Goal: Information Seeking & Learning: Compare options

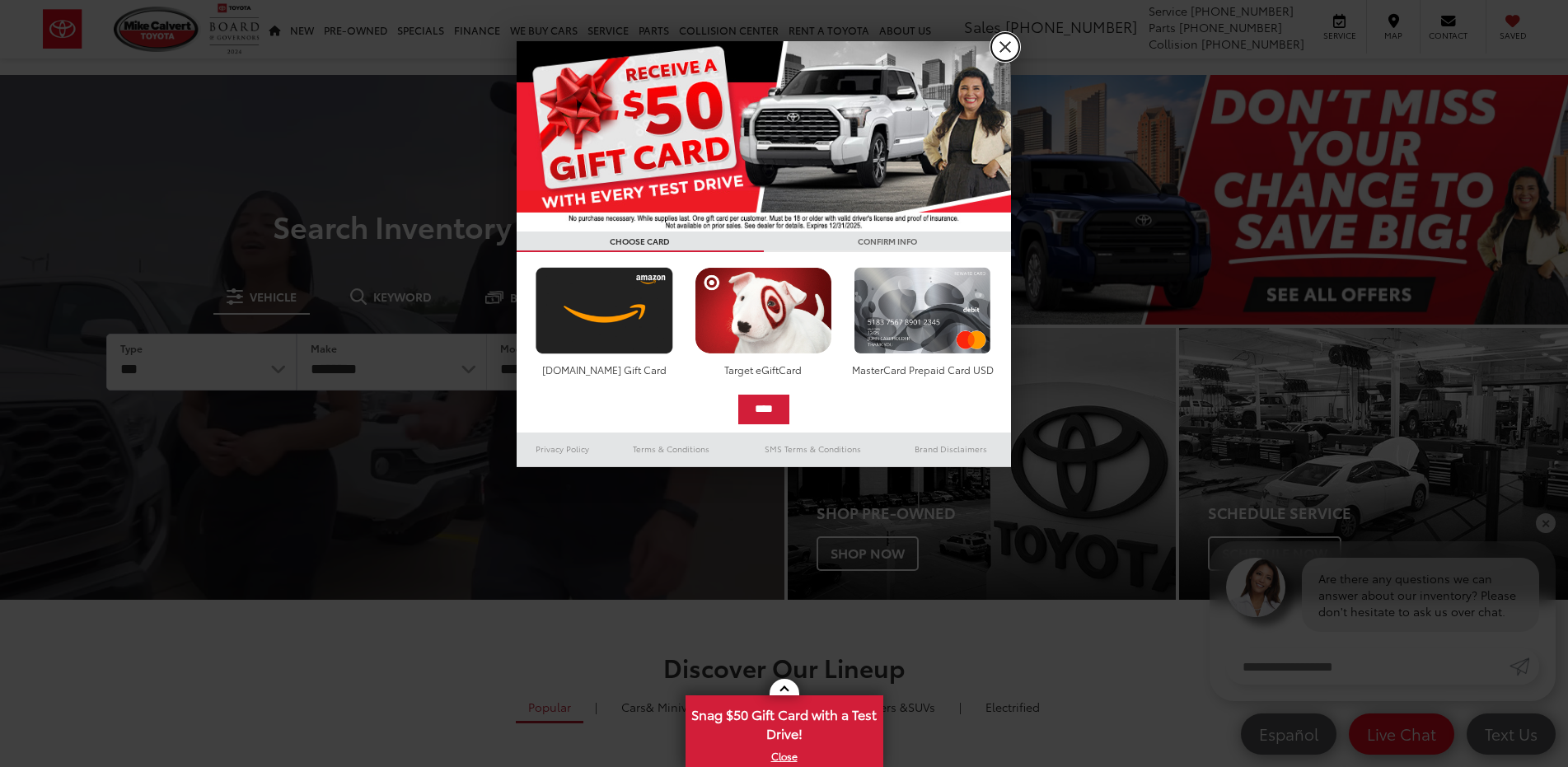
click at [1007, 45] on link "X" at bounding box center [1005, 46] width 28 height 28
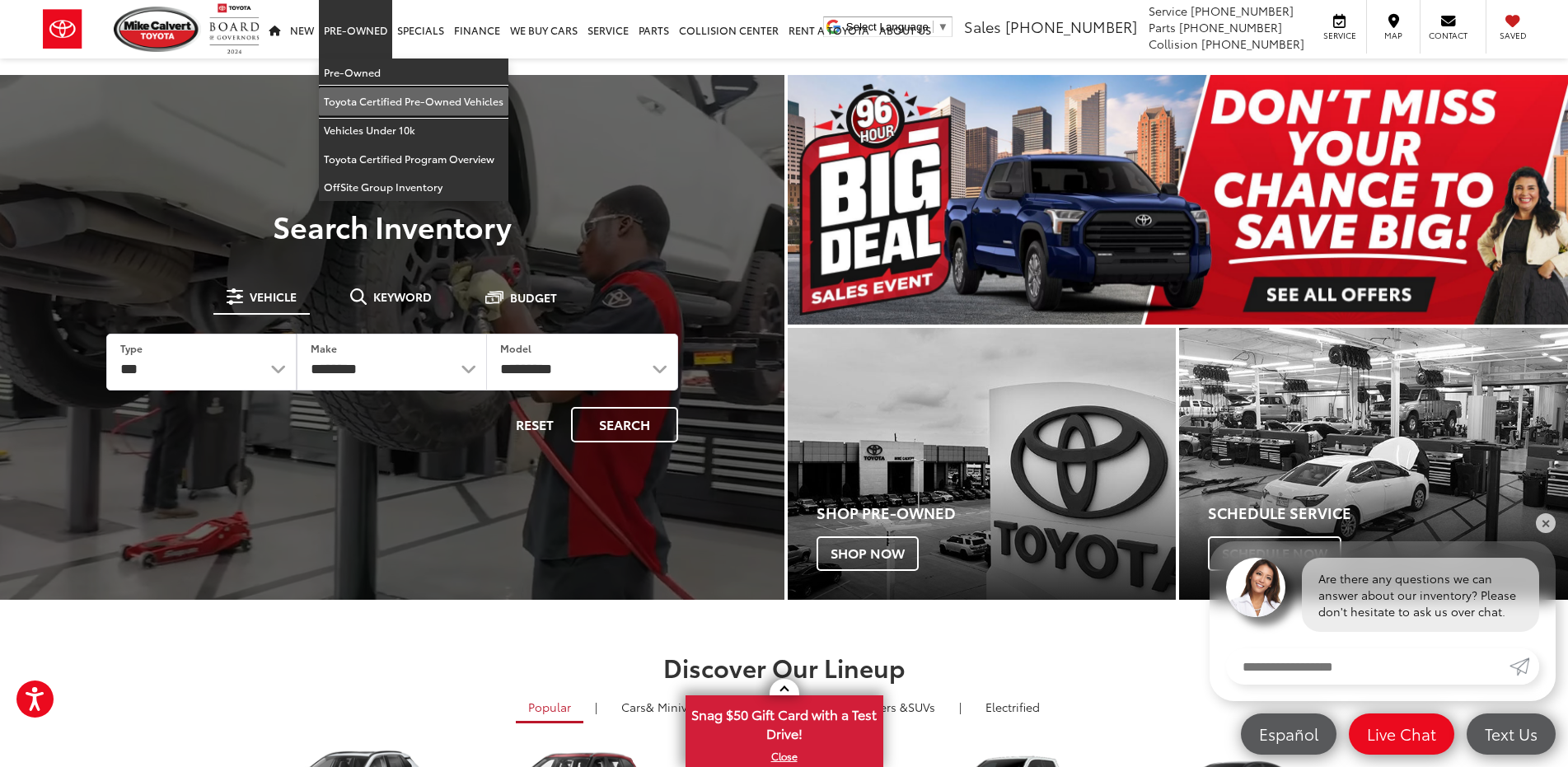
click at [352, 103] on link "Toyota Certified Pre-Owned Vehicles" at bounding box center [413, 102] width 190 height 29
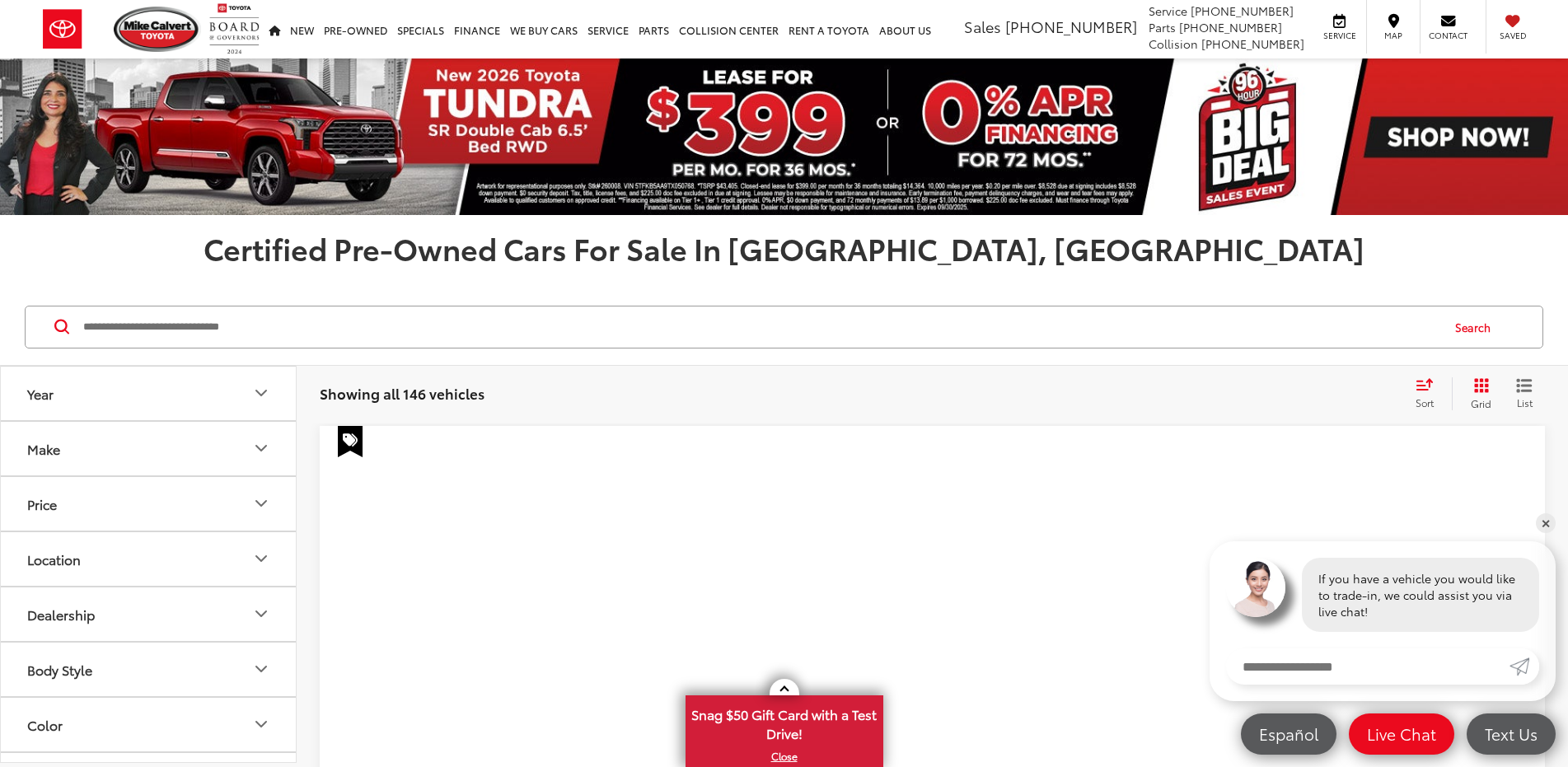
click at [261, 453] on icon "Make" at bounding box center [262, 449] width 20 height 20
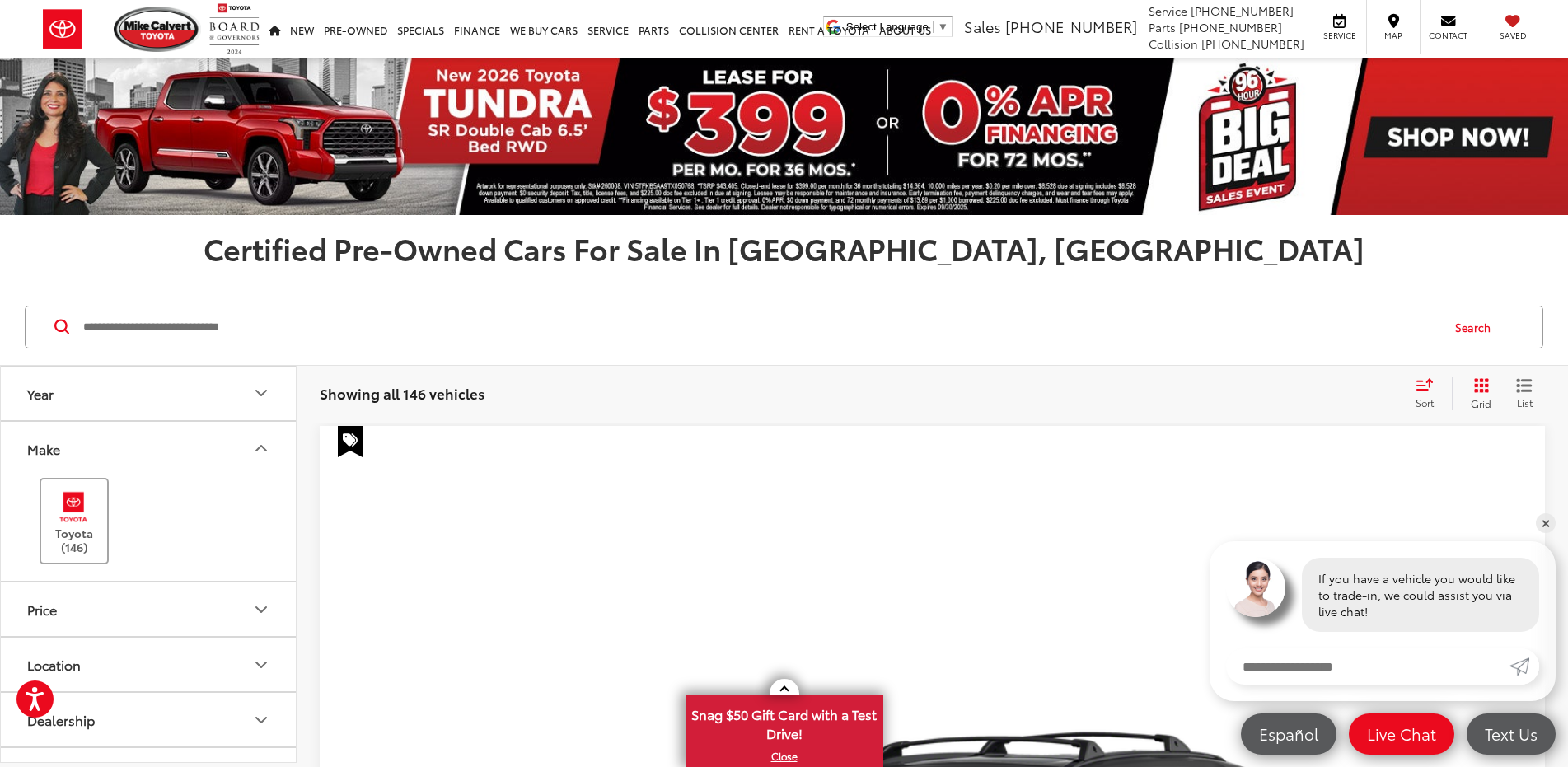
click at [71, 502] on img at bounding box center [74, 507] width 45 height 39
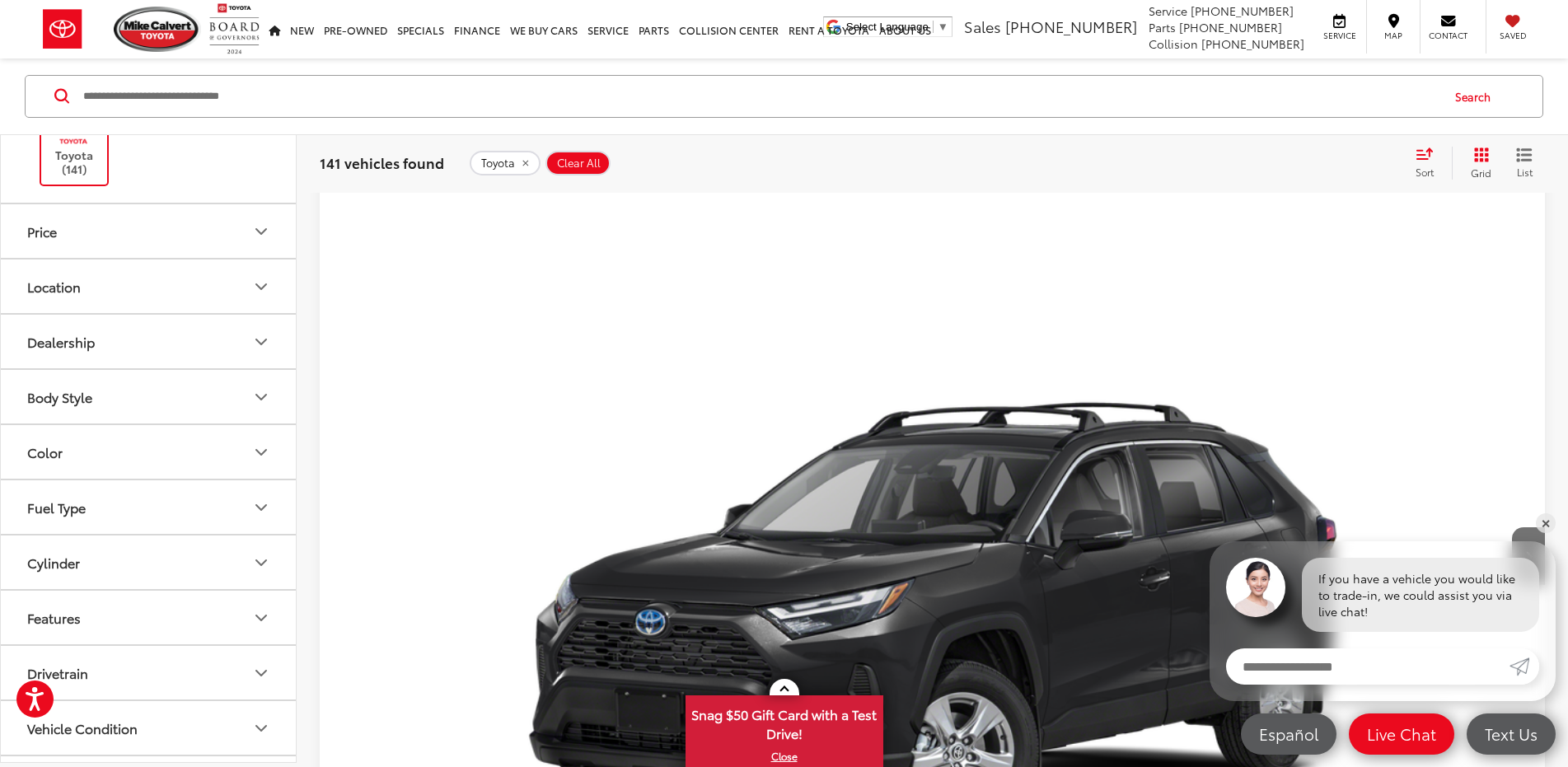
scroll to position [164, 0]
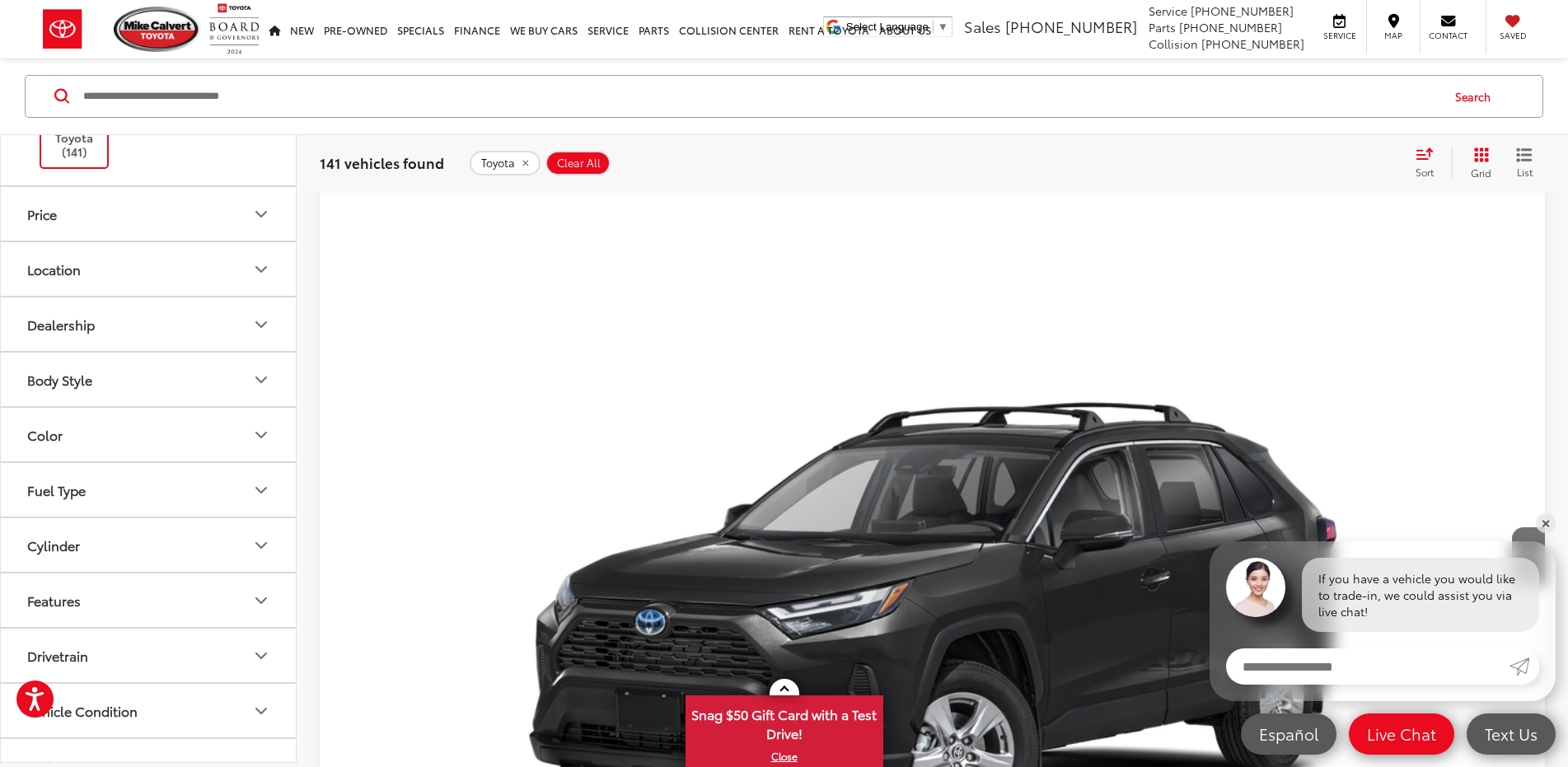
click at [257, 378] on icon "Body Style" at bounding box center [261, 379] width 10 height 5
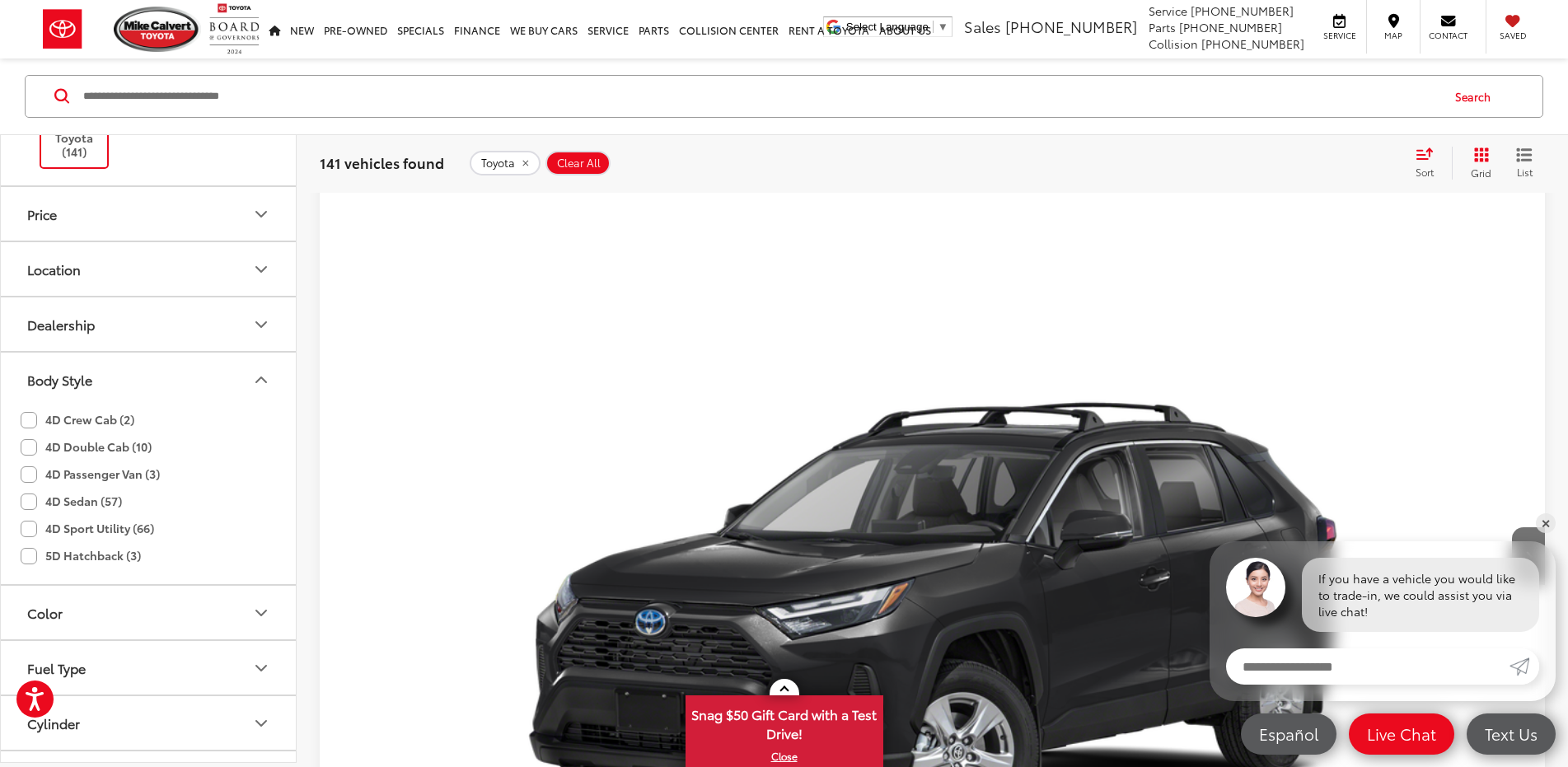
click at [257, 378] on icon "Body Style" at bounding box center [262, 380] width 20 height 20
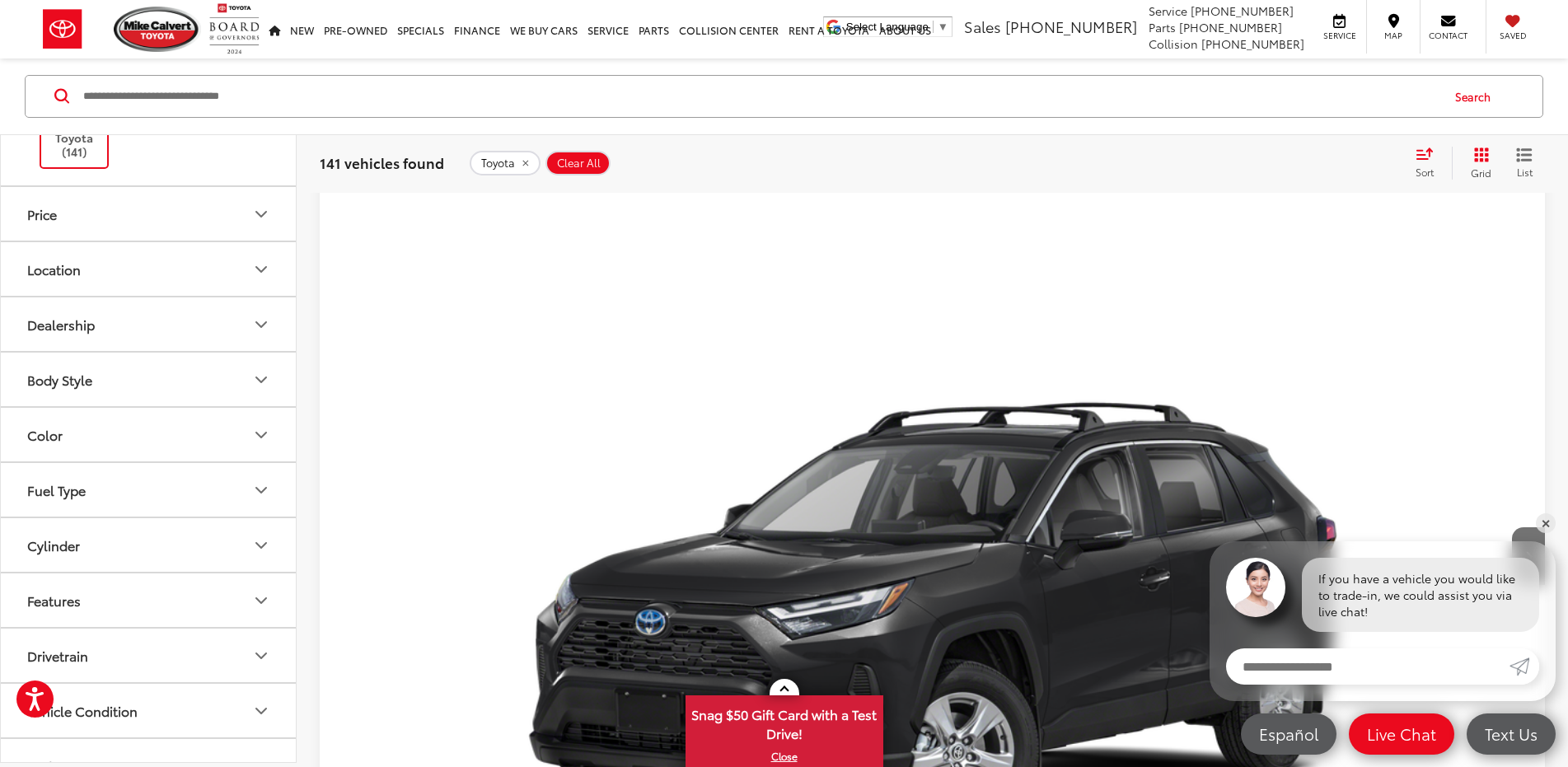
scroll to position [247, 0]
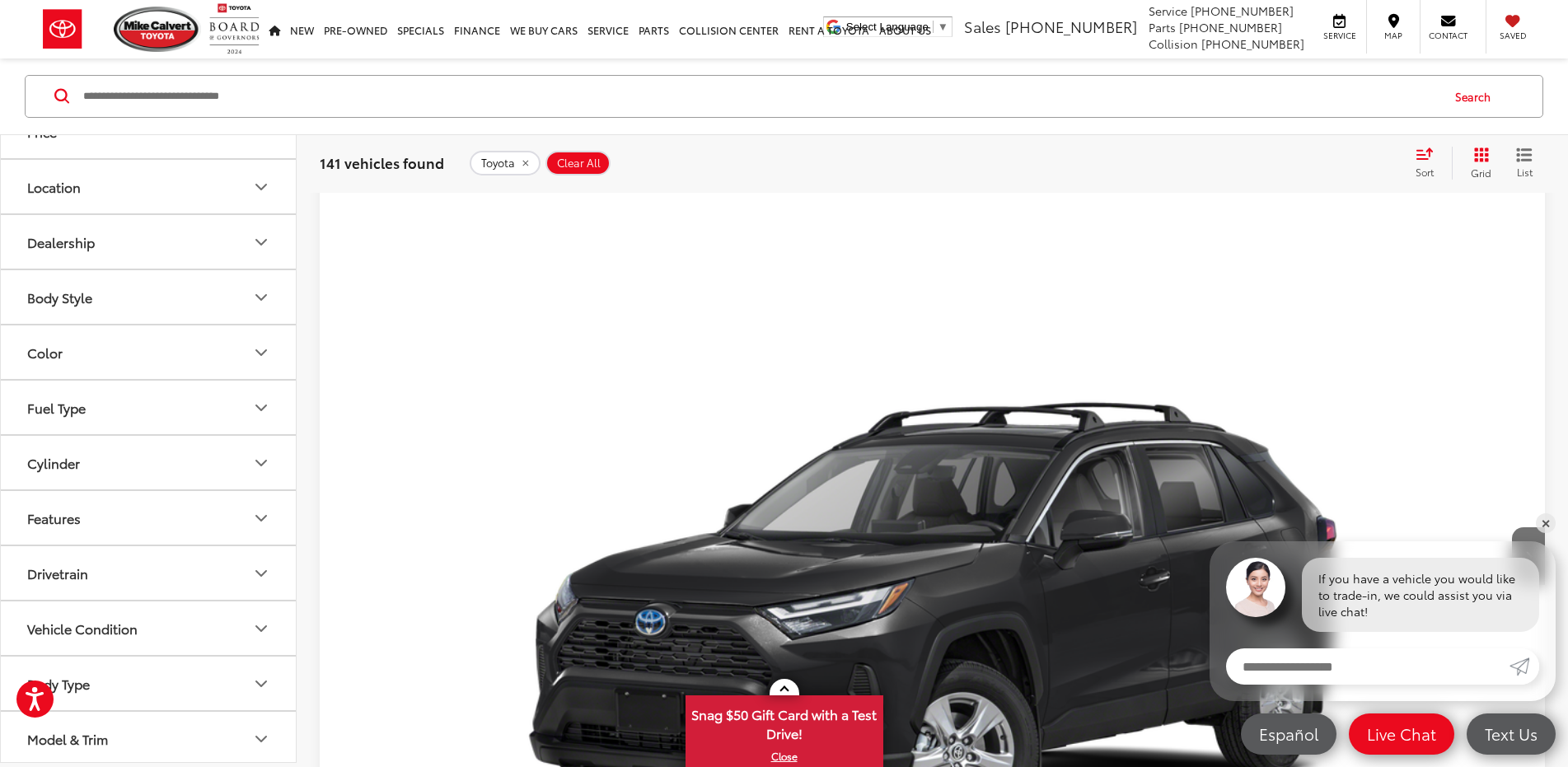
click at [260, 349] on icon "Color" at bounding box center [262, 353] width 20 height 20
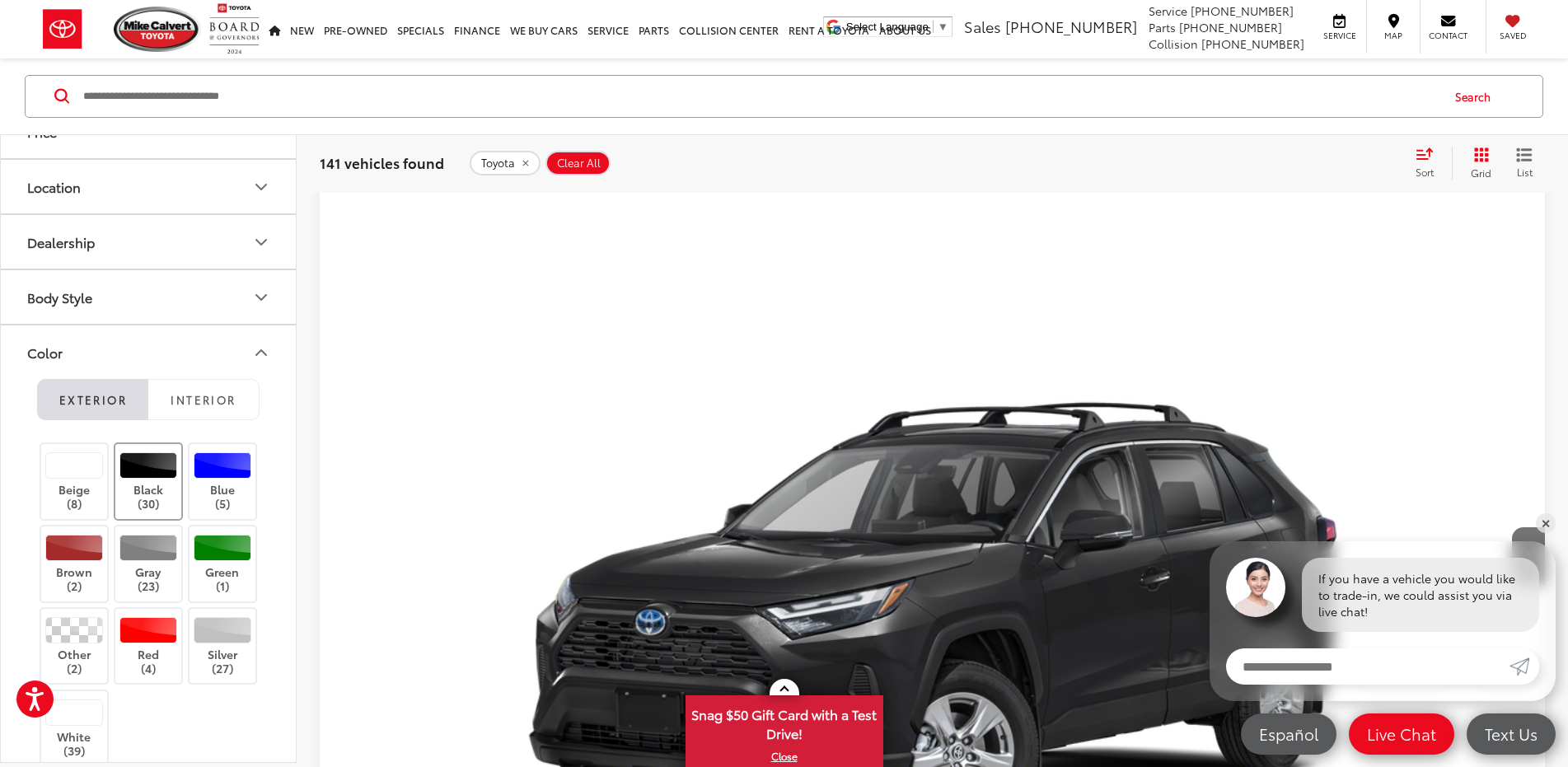
click at [133, 483] on label "Black (30)" at bounding box center [148, 482] width 66 height 58
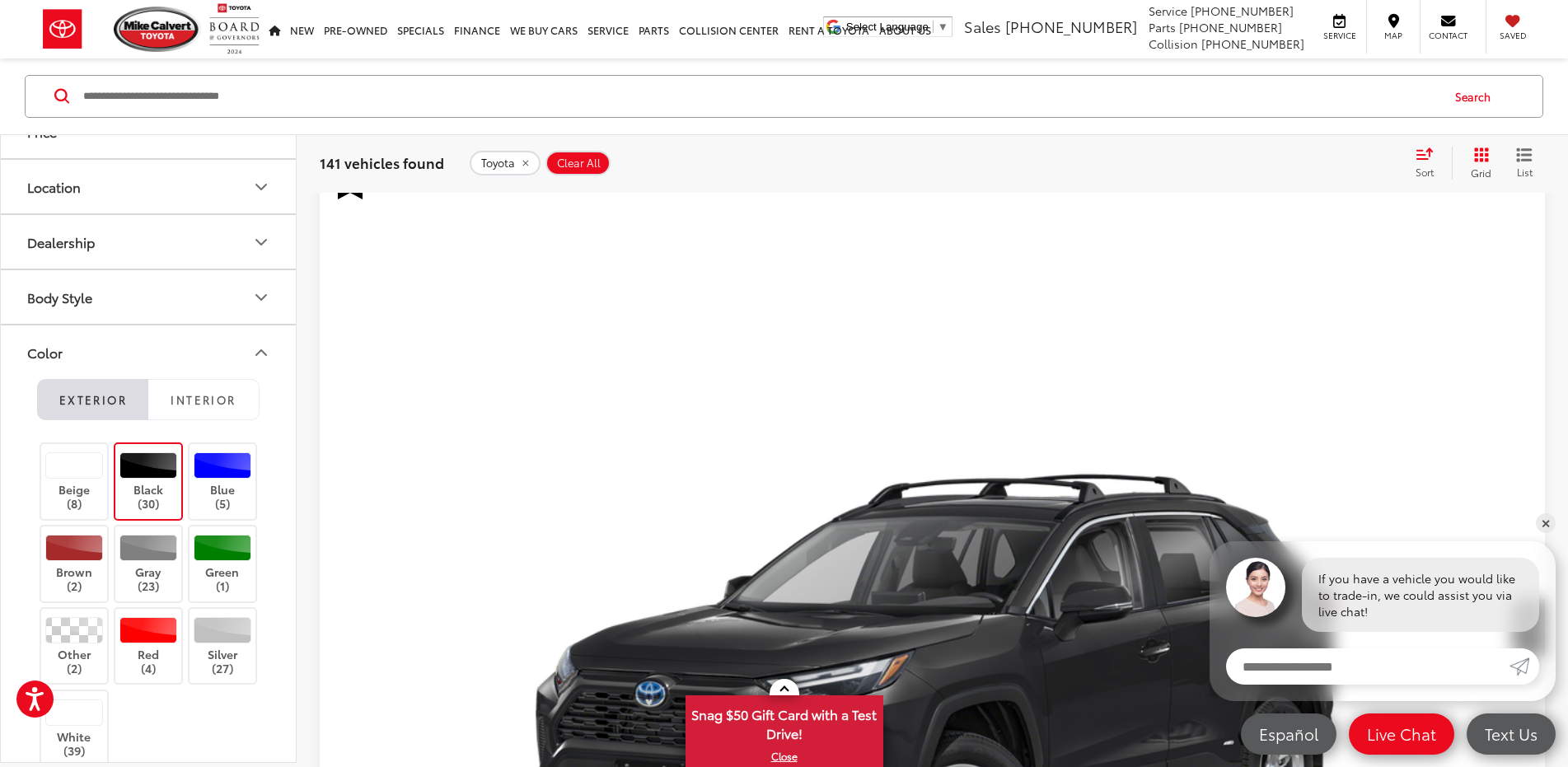
scroll to position [231, 0]
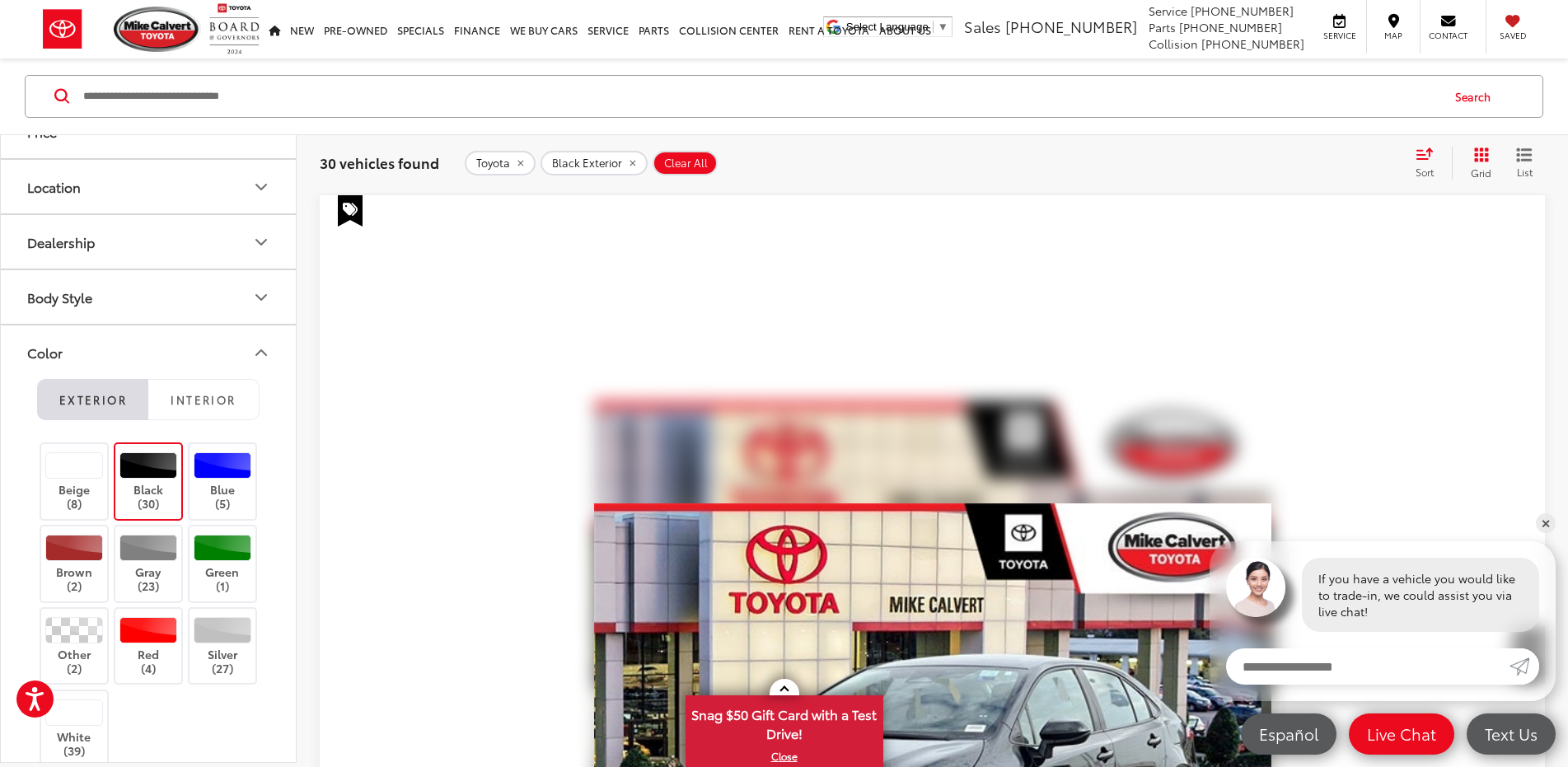
click at [266, 353] on icon "Color" at bounding box center [262, 353] width 20 height 20
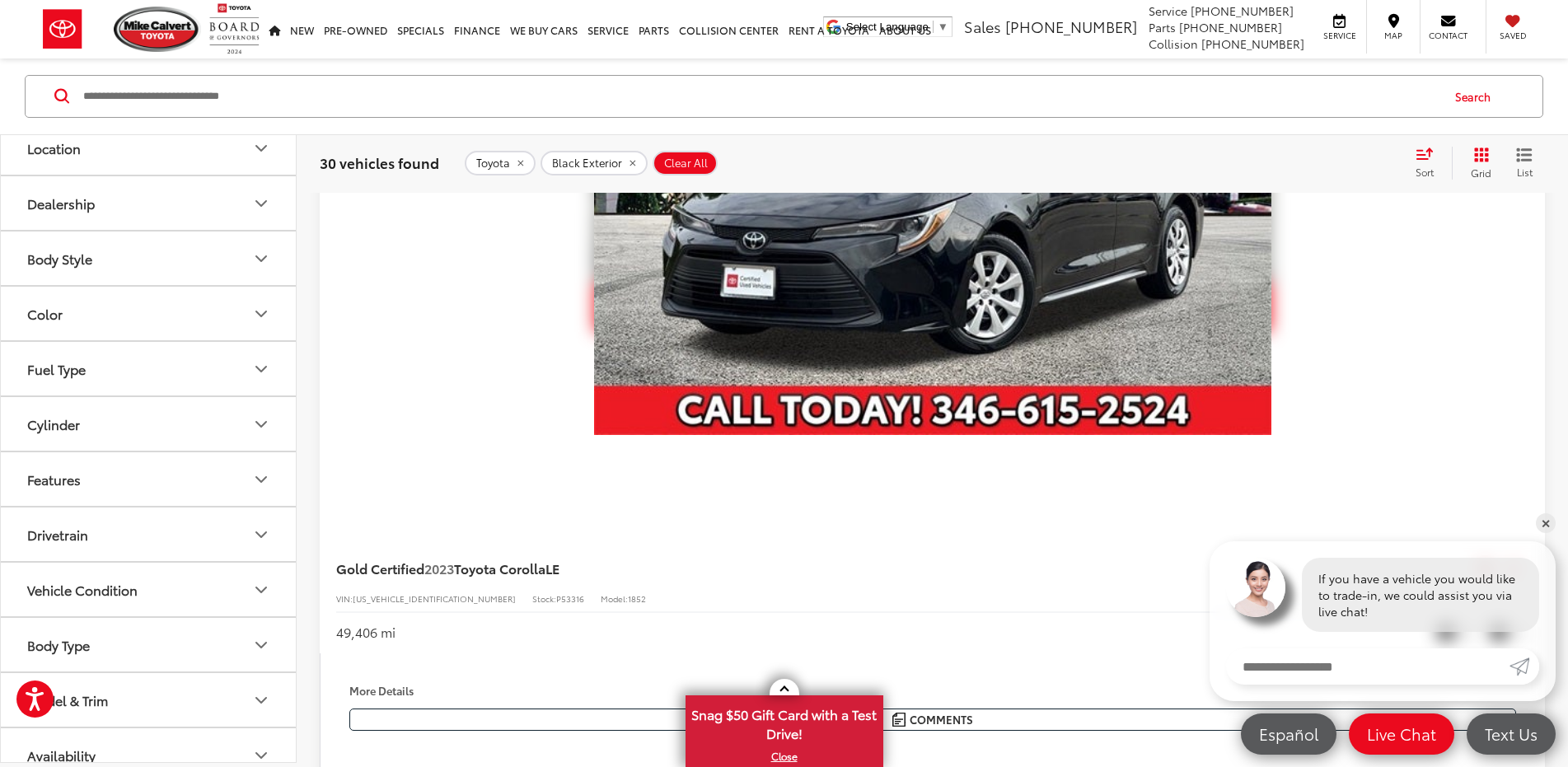
scroll to position [306, 0]
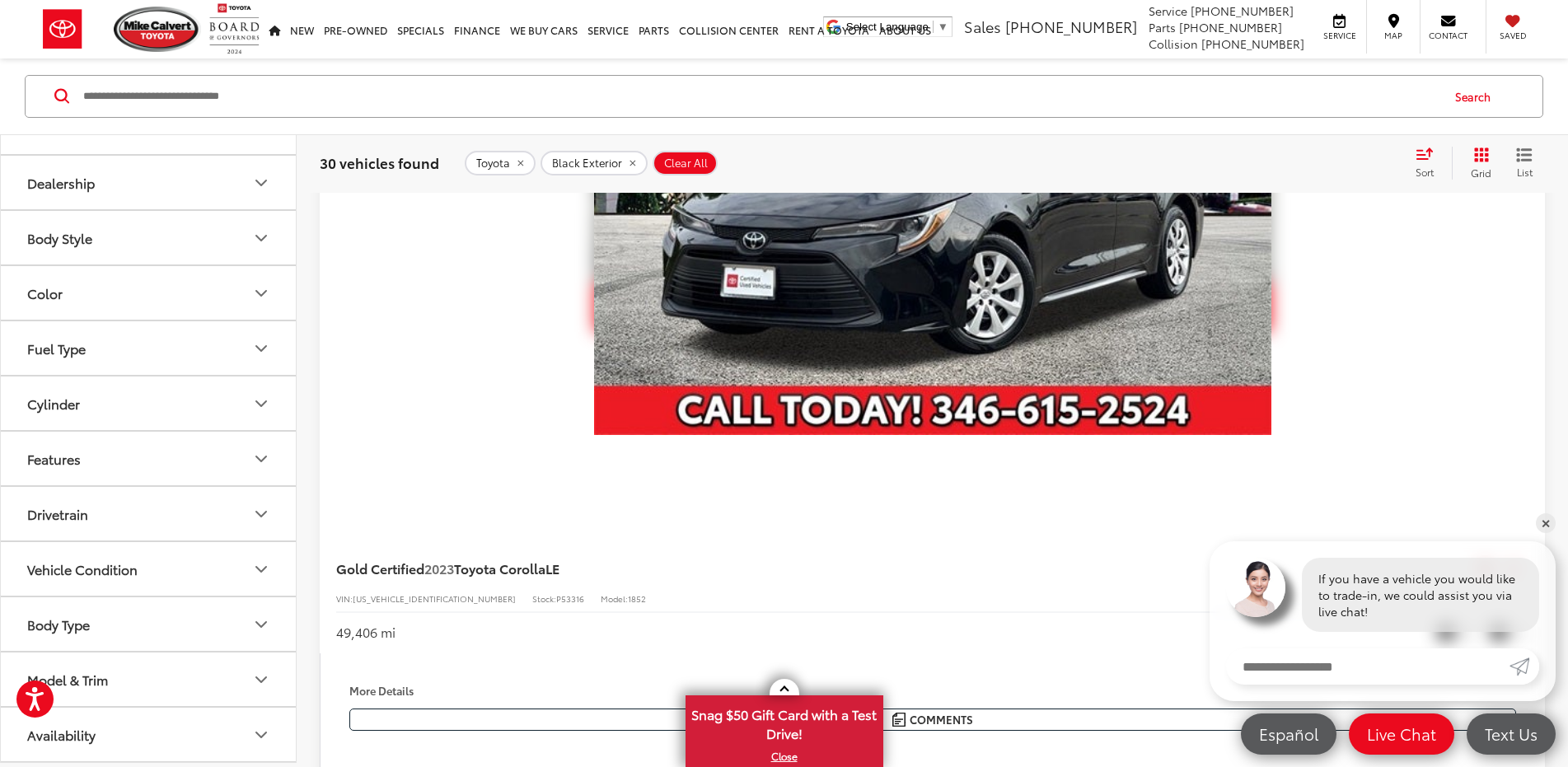
click at [263, 684] on icon "Model & Trim" at bounding box center [262, 680] width 20 height 20
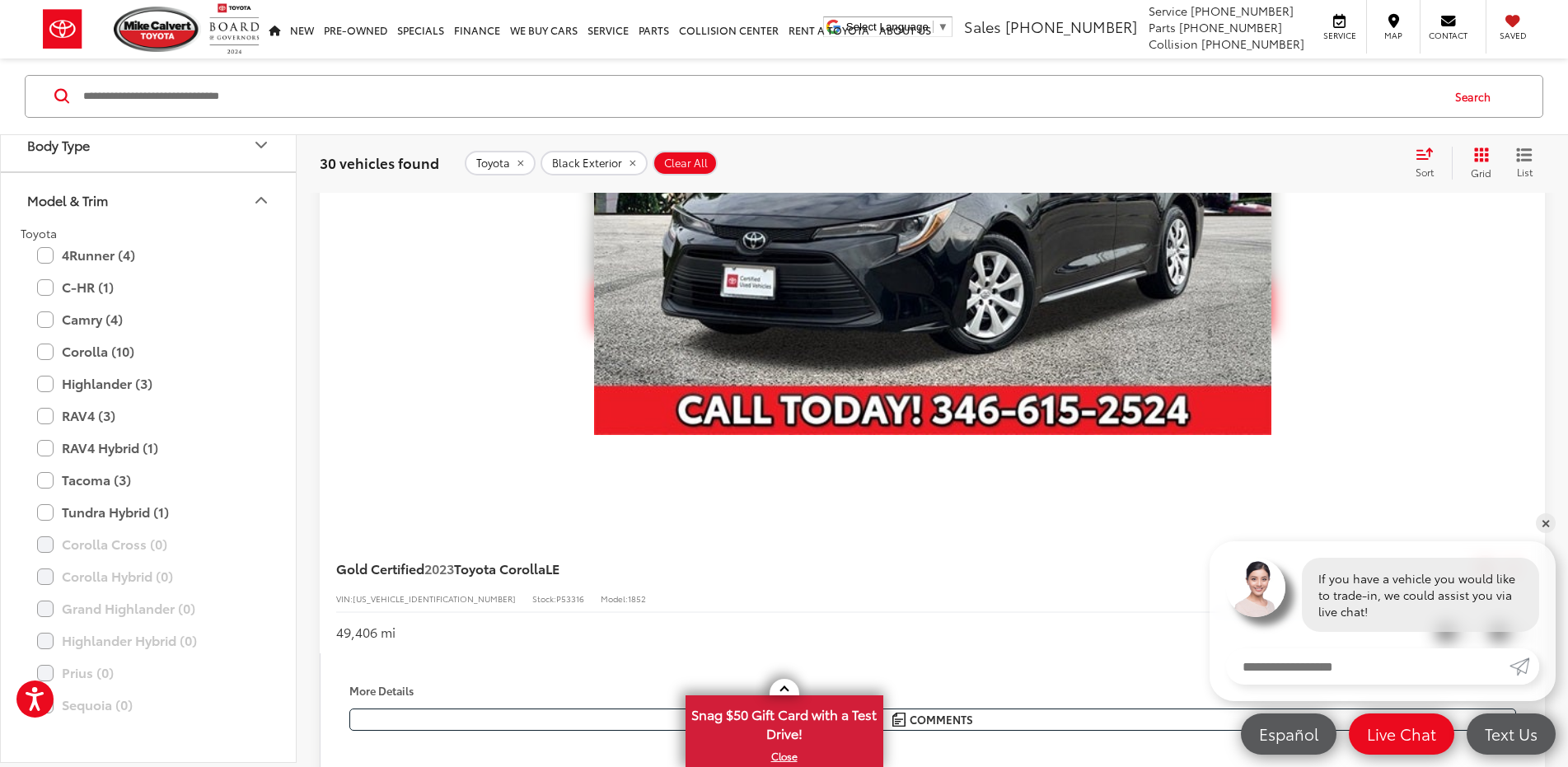
scroll to position [802, 0]
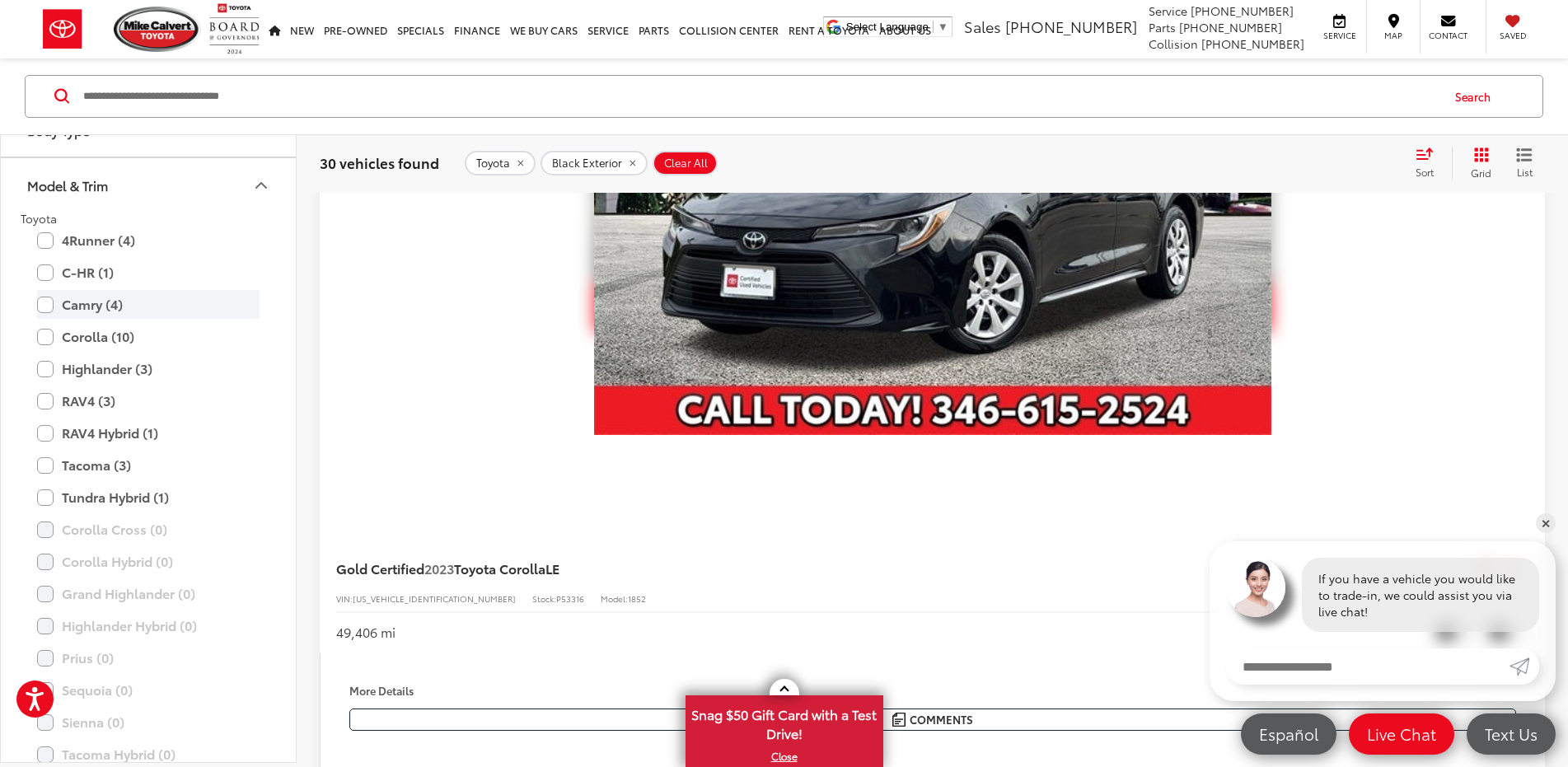
click at [94, 306] on label "Camry (4)" at bounding box center [148, 304] width 223 height 29
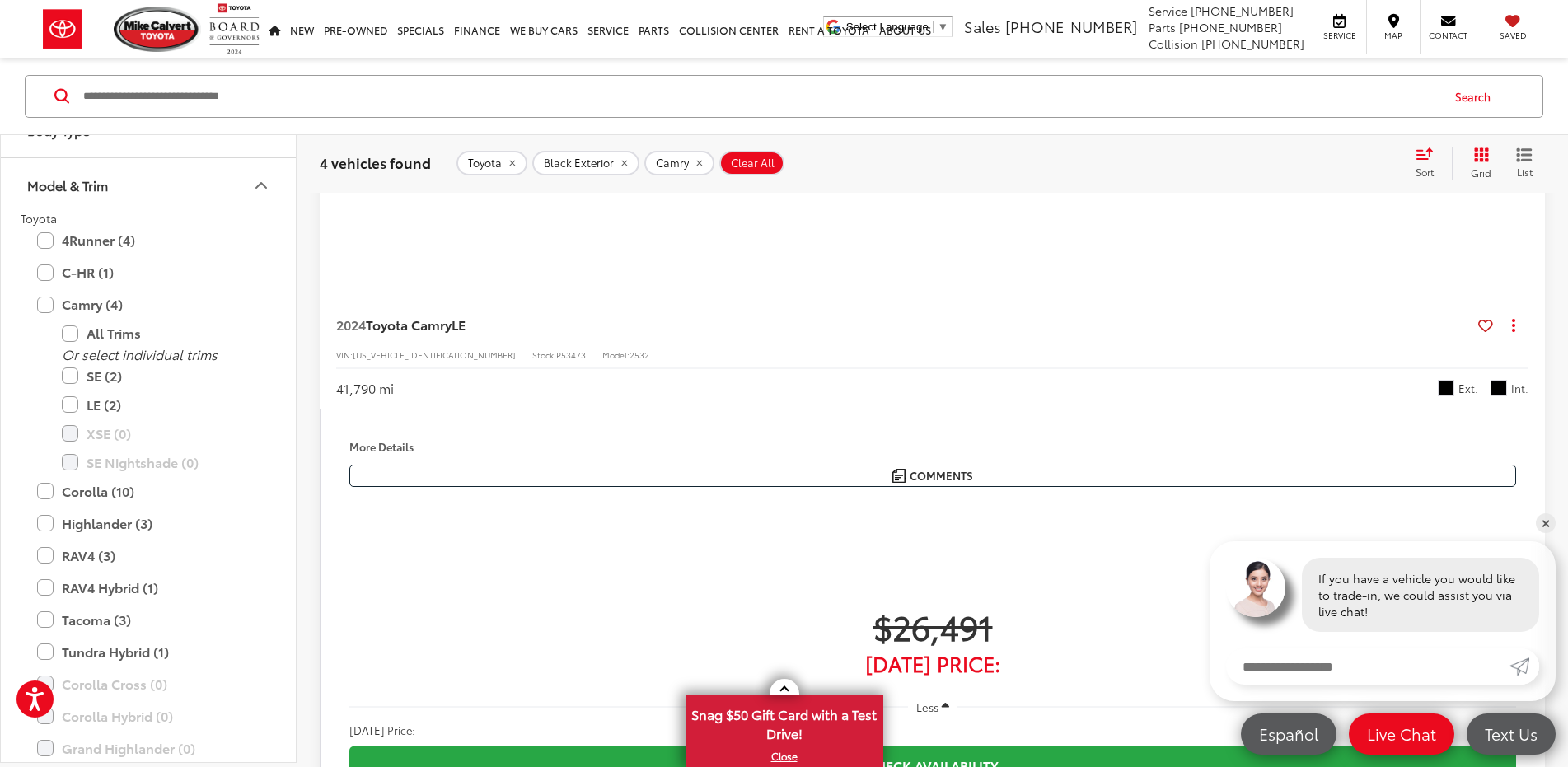
scroll to position [1055, 0]
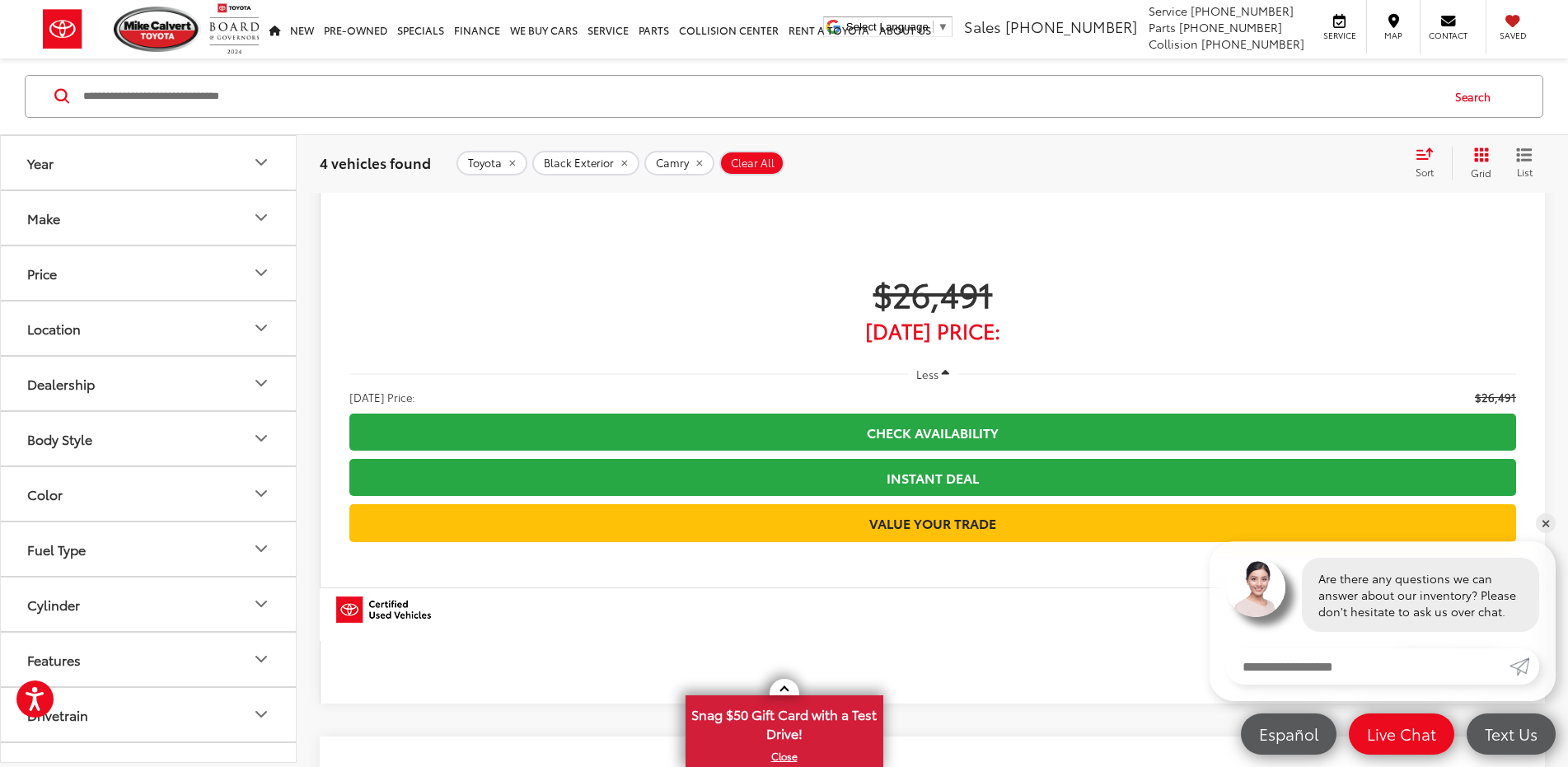
scroll to position [1467, 0]
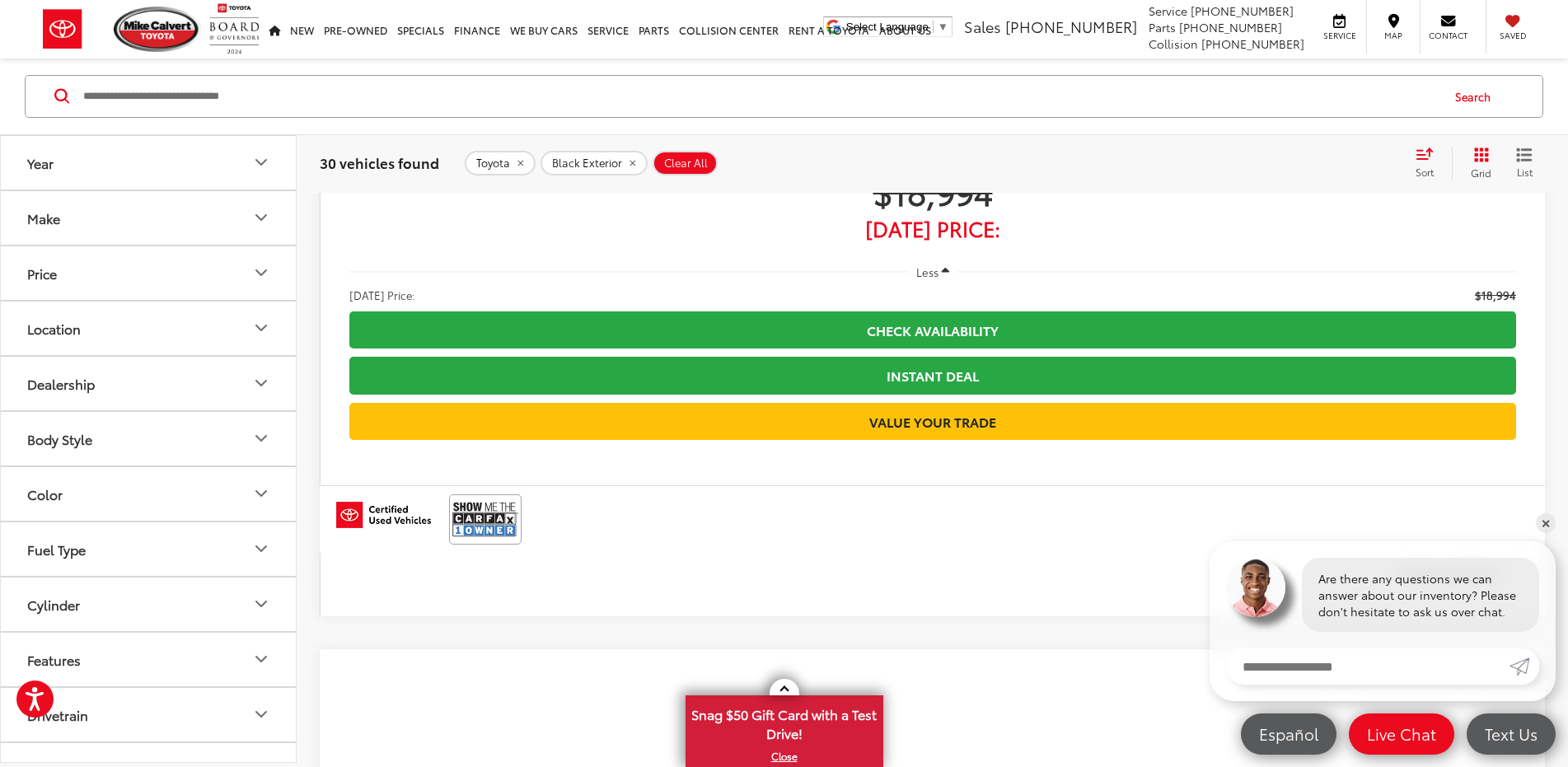
scroll to position [3609, 0]
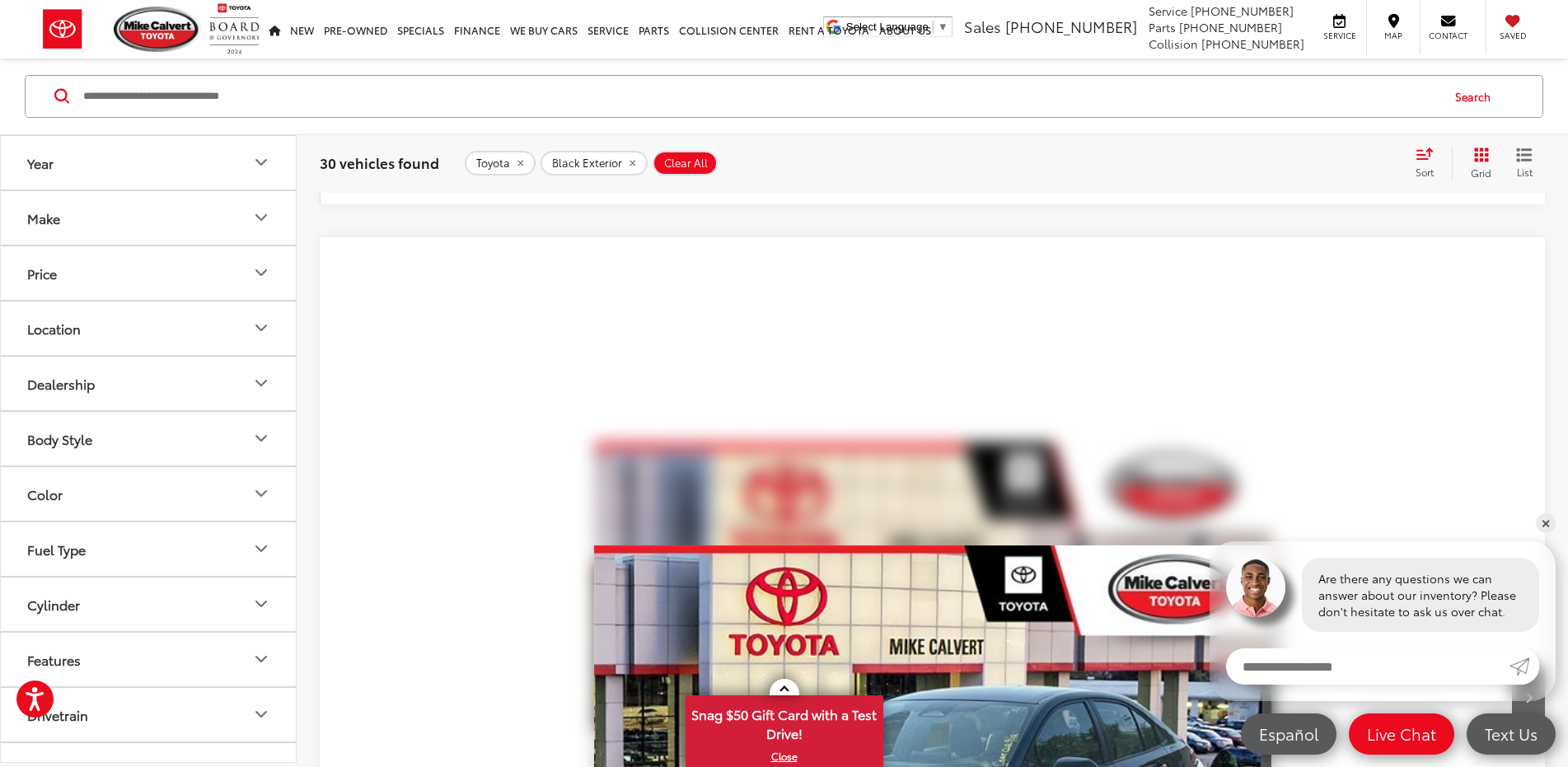
scroll to position [559, 0]
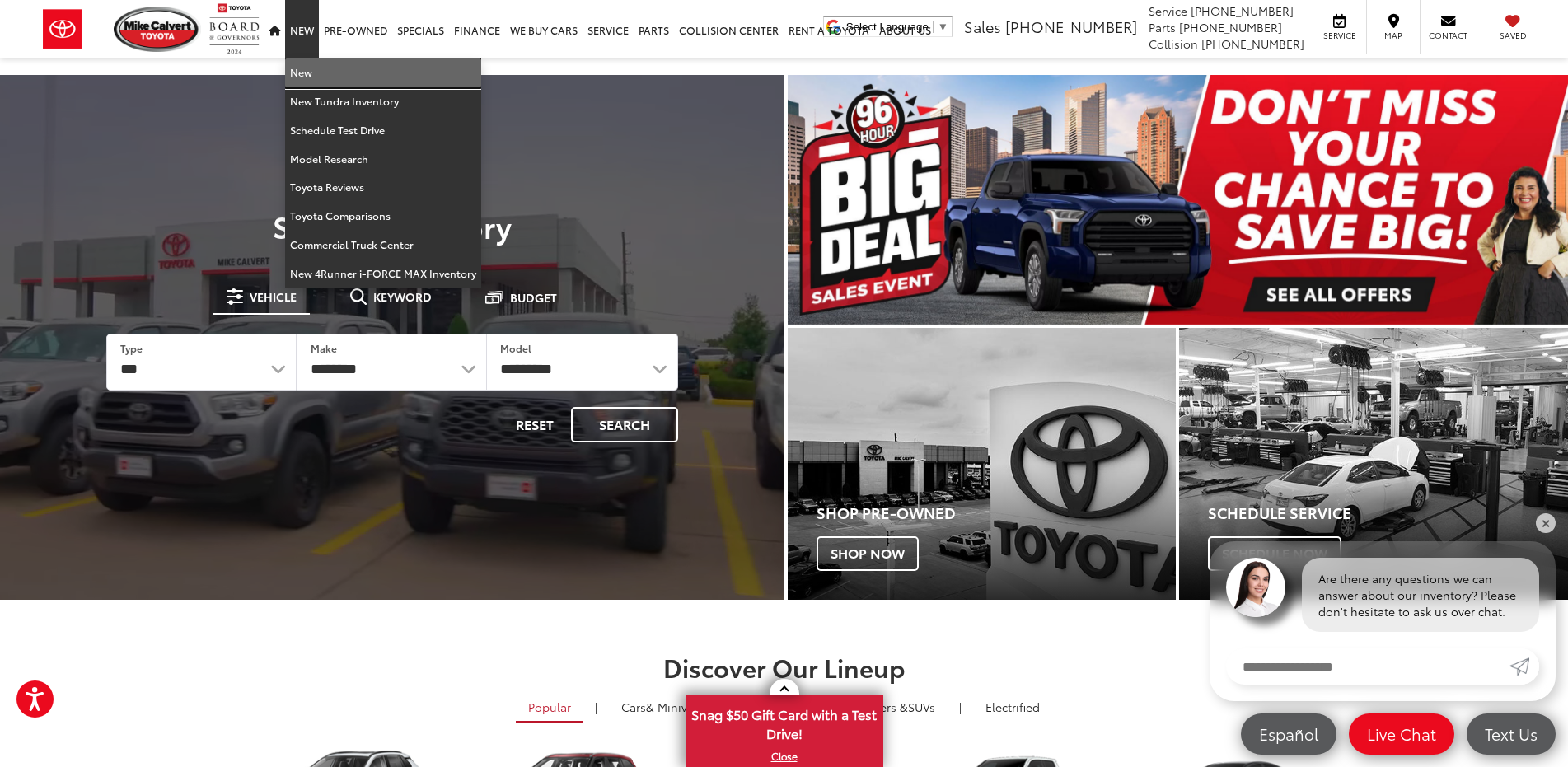
click at [303, 76] on link "New" at bounding box center [383, 73] width 196 height 29
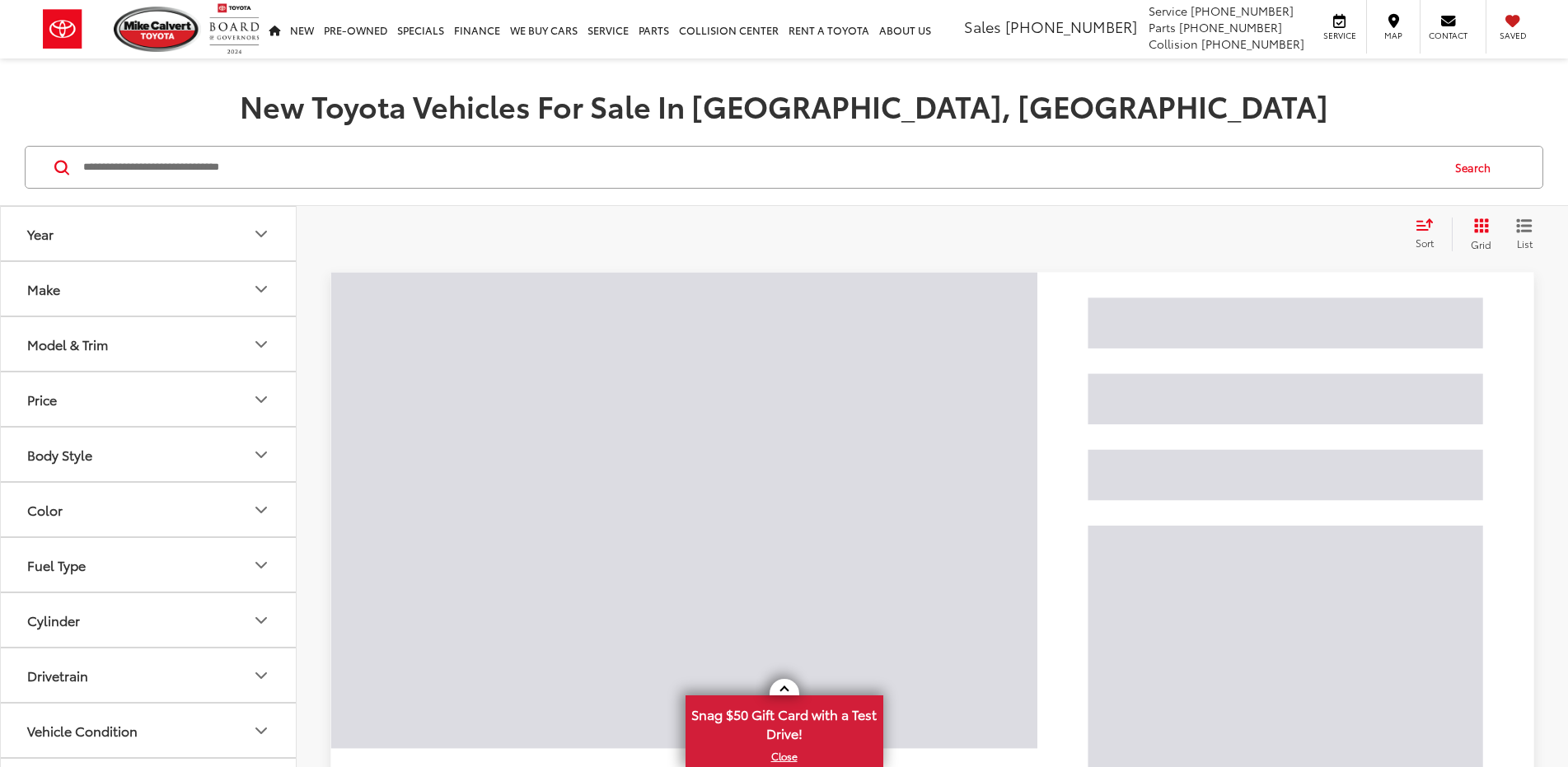
scroll to position [247, 0]
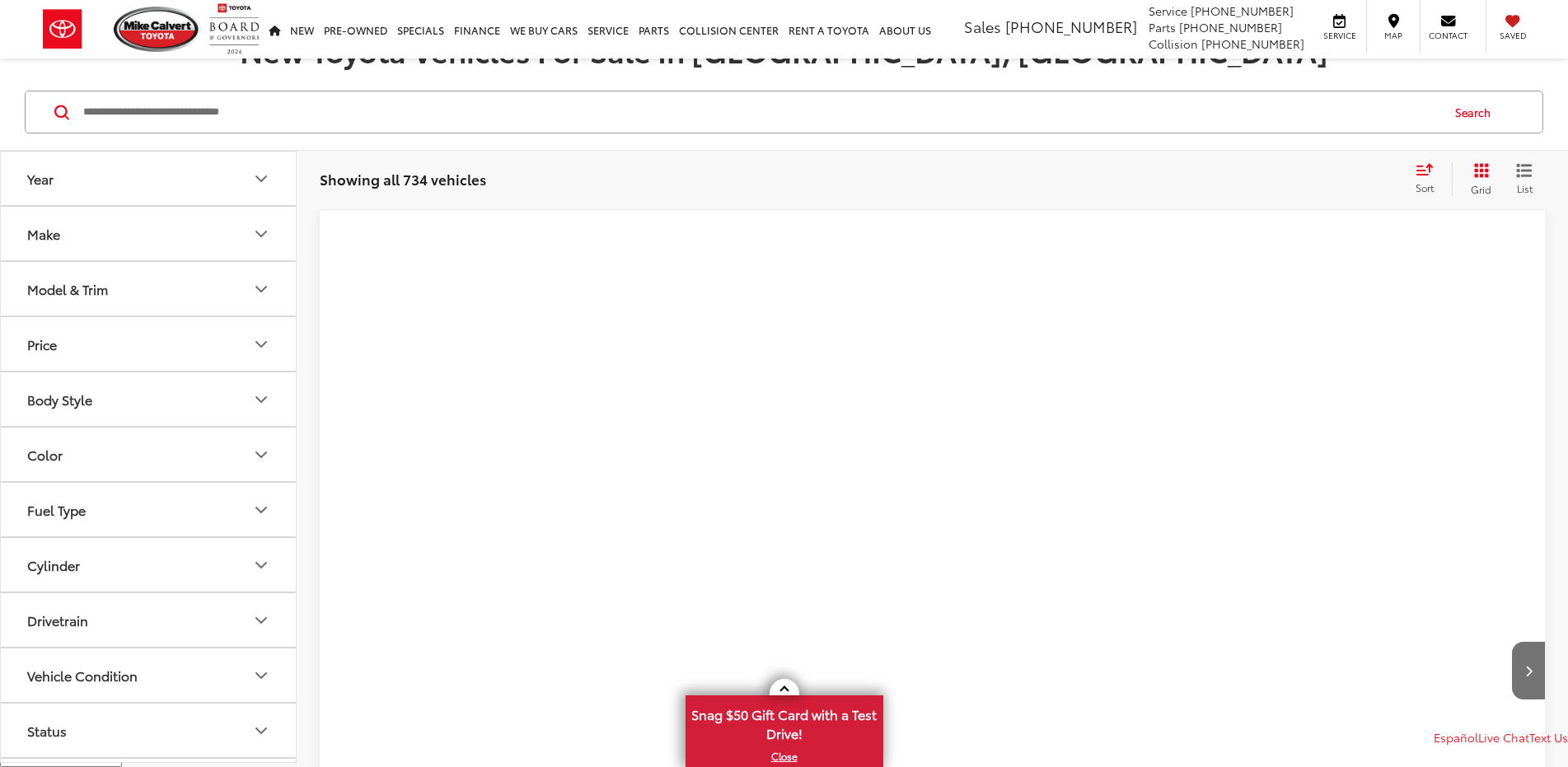
click at [266, 226] on icon "Make" at bounding box center [262, 234] width 20 height 20
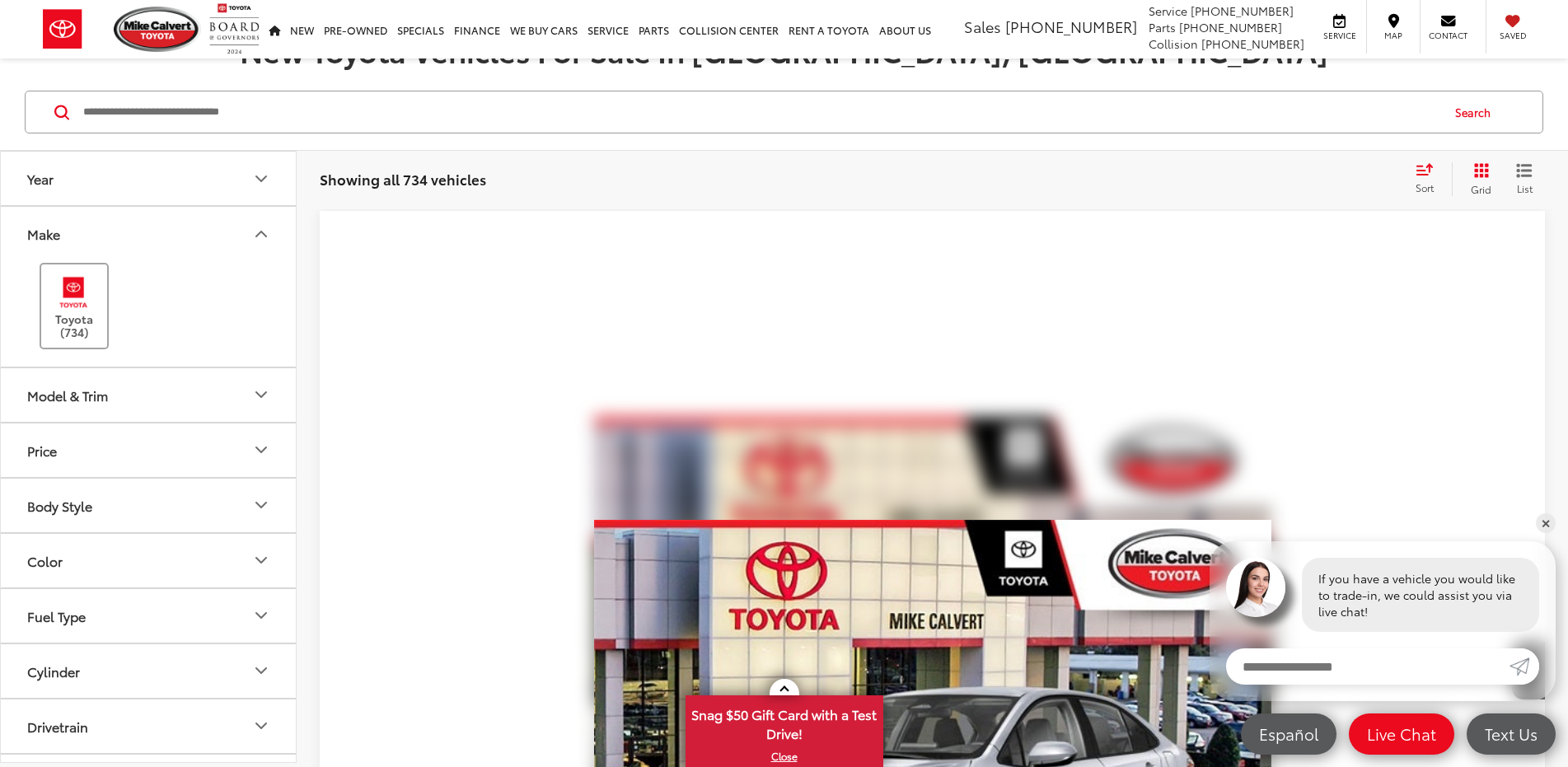
click at [70, 304] on img at bounding box center [74, 292] width 45 height 39
click at [259, 394] on icon "Model & Trim" at bounding box center [261, 394] width 10 height 5
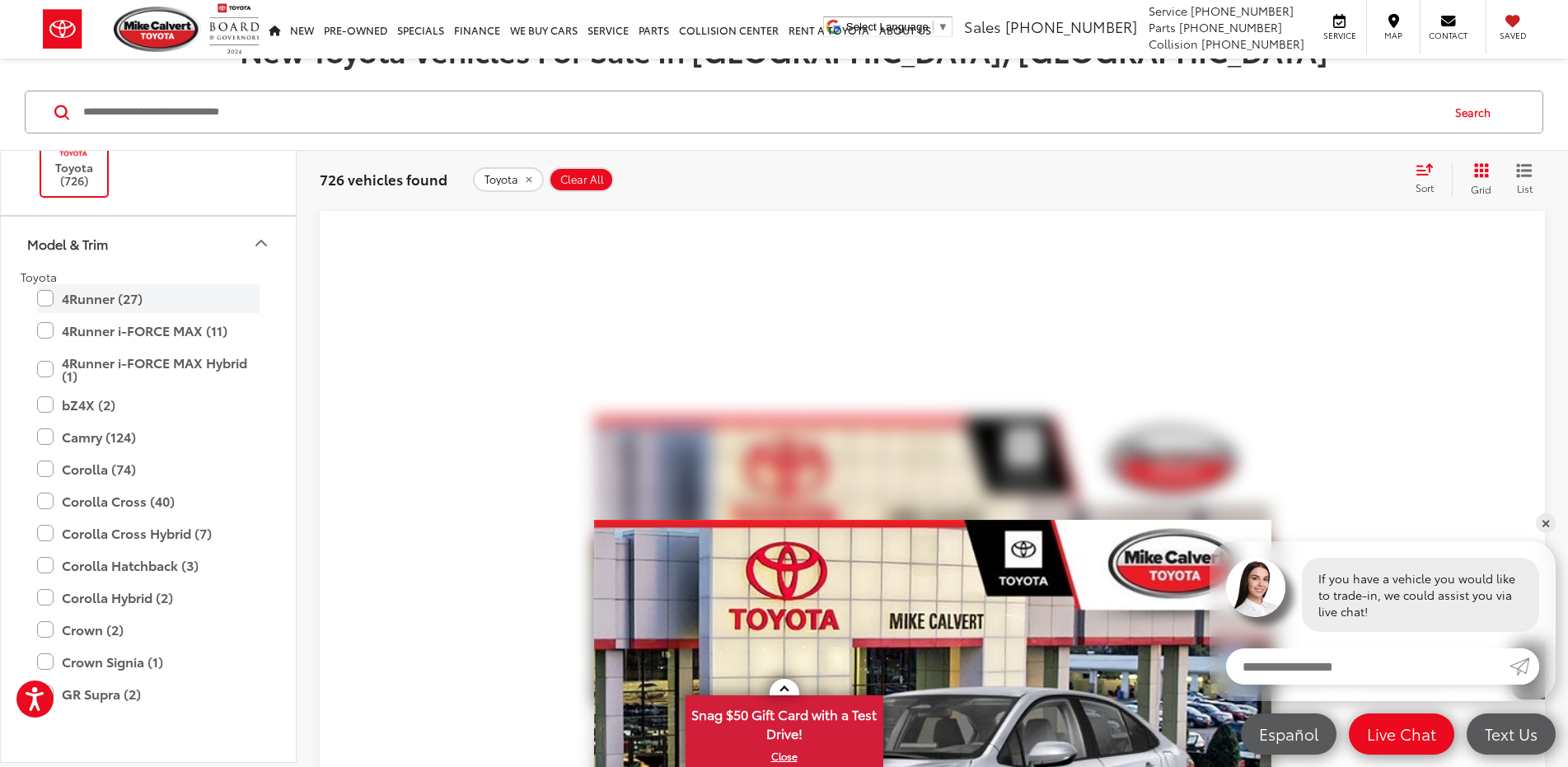
scroll to position [164, 0]
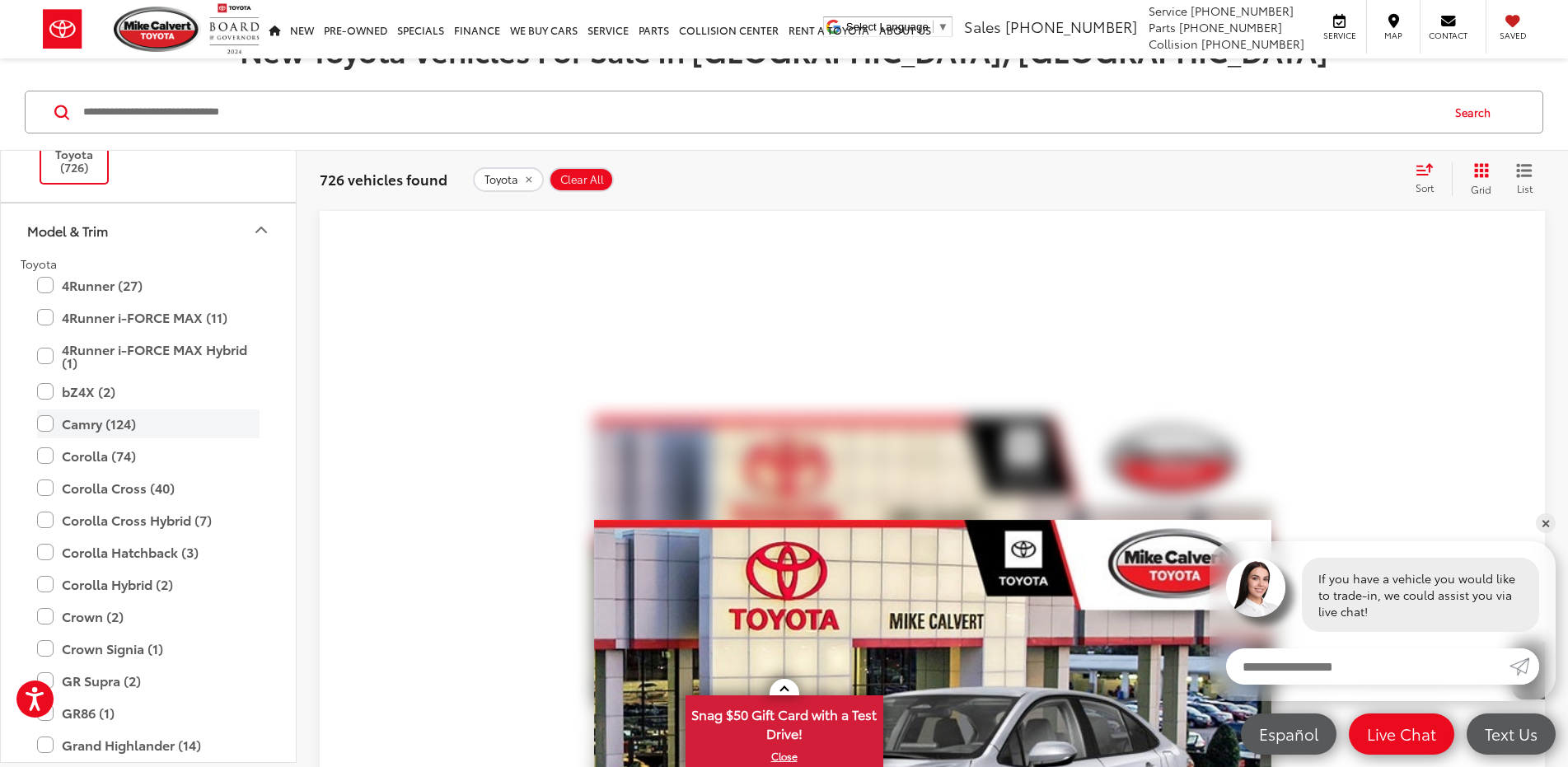
click at [95, 420] on label "Camry (124)" at bounding box center [148, 424] width 223 height 29
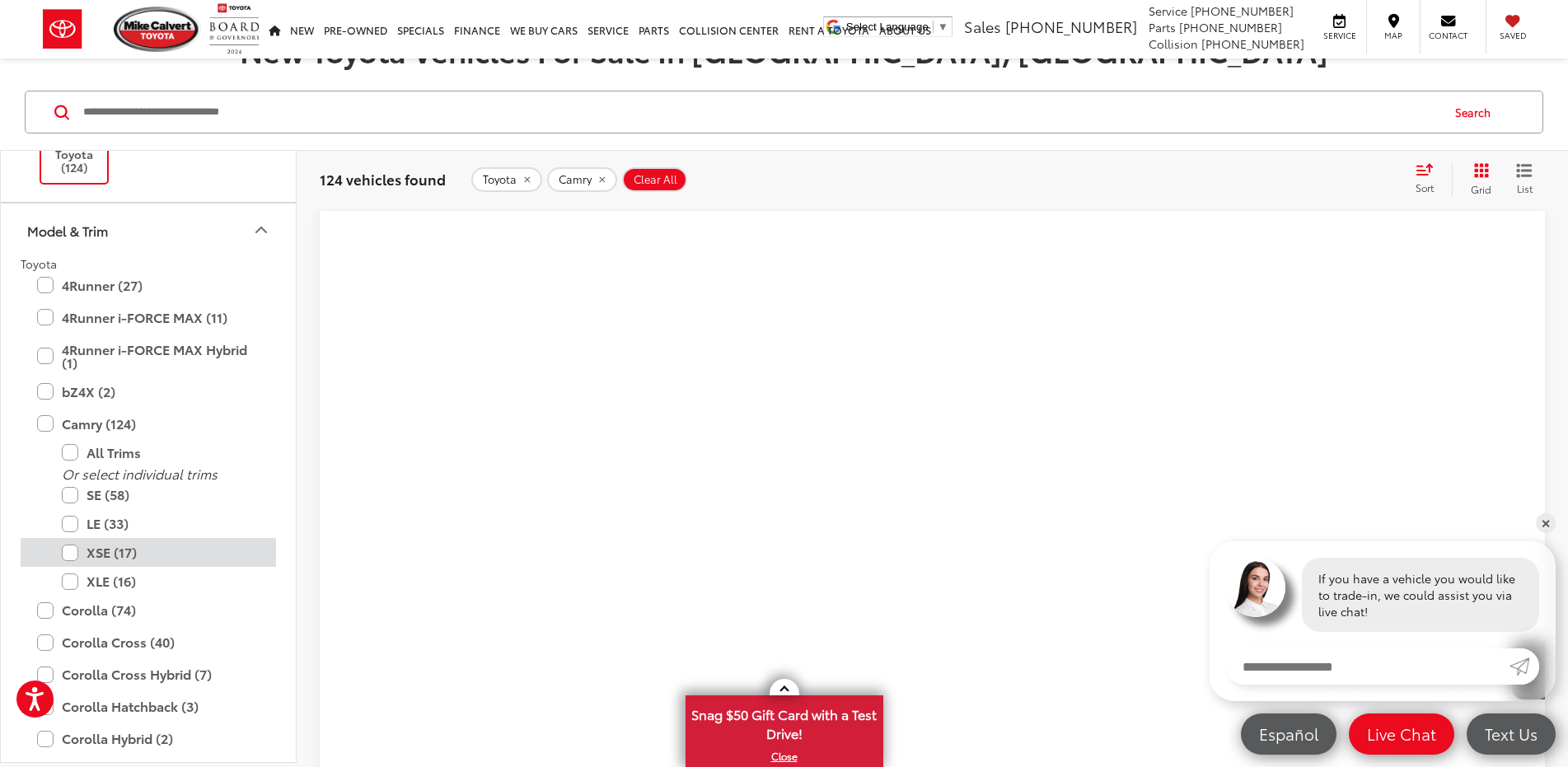
click at [102, 554] on label "XSE (17)" at bounding box center [161, 553] width 198 height 29
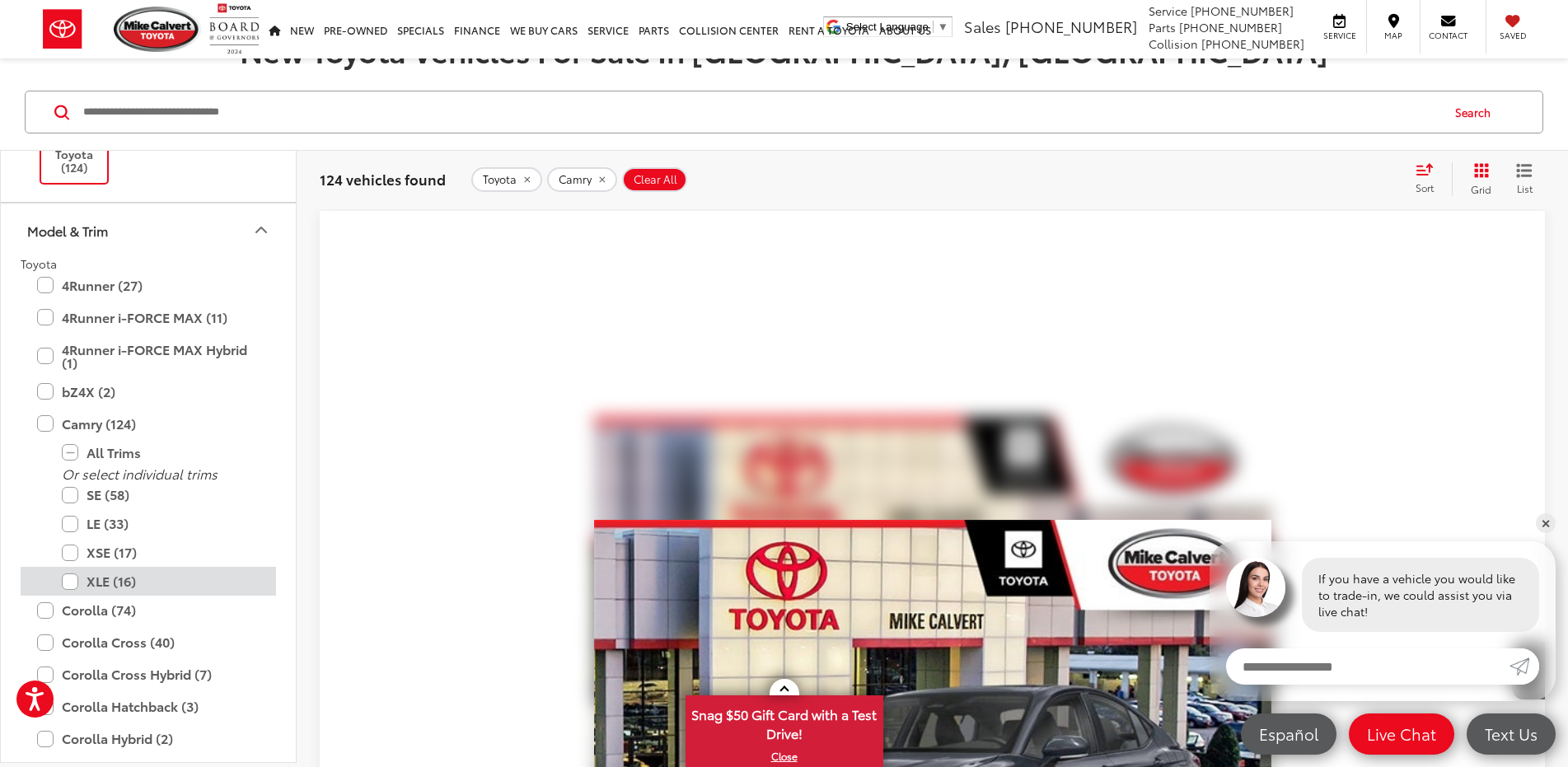
click at [98, 580] on label "XLE (16)" at bounding box center [161, 582] width 198 height 29
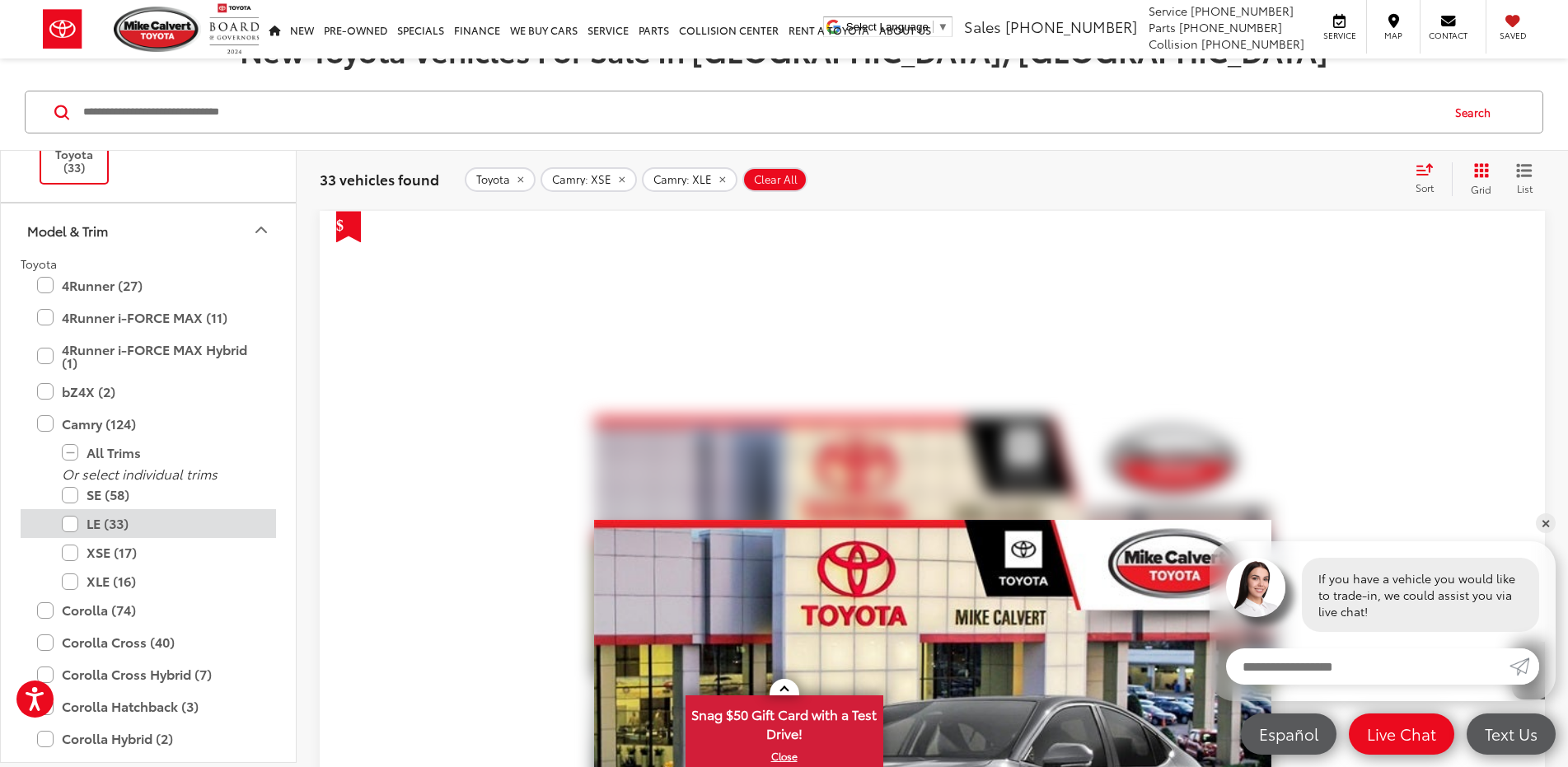
click at [104, 525] on label "LE (33)" at bounding box center [161, 524] width 198 height 29
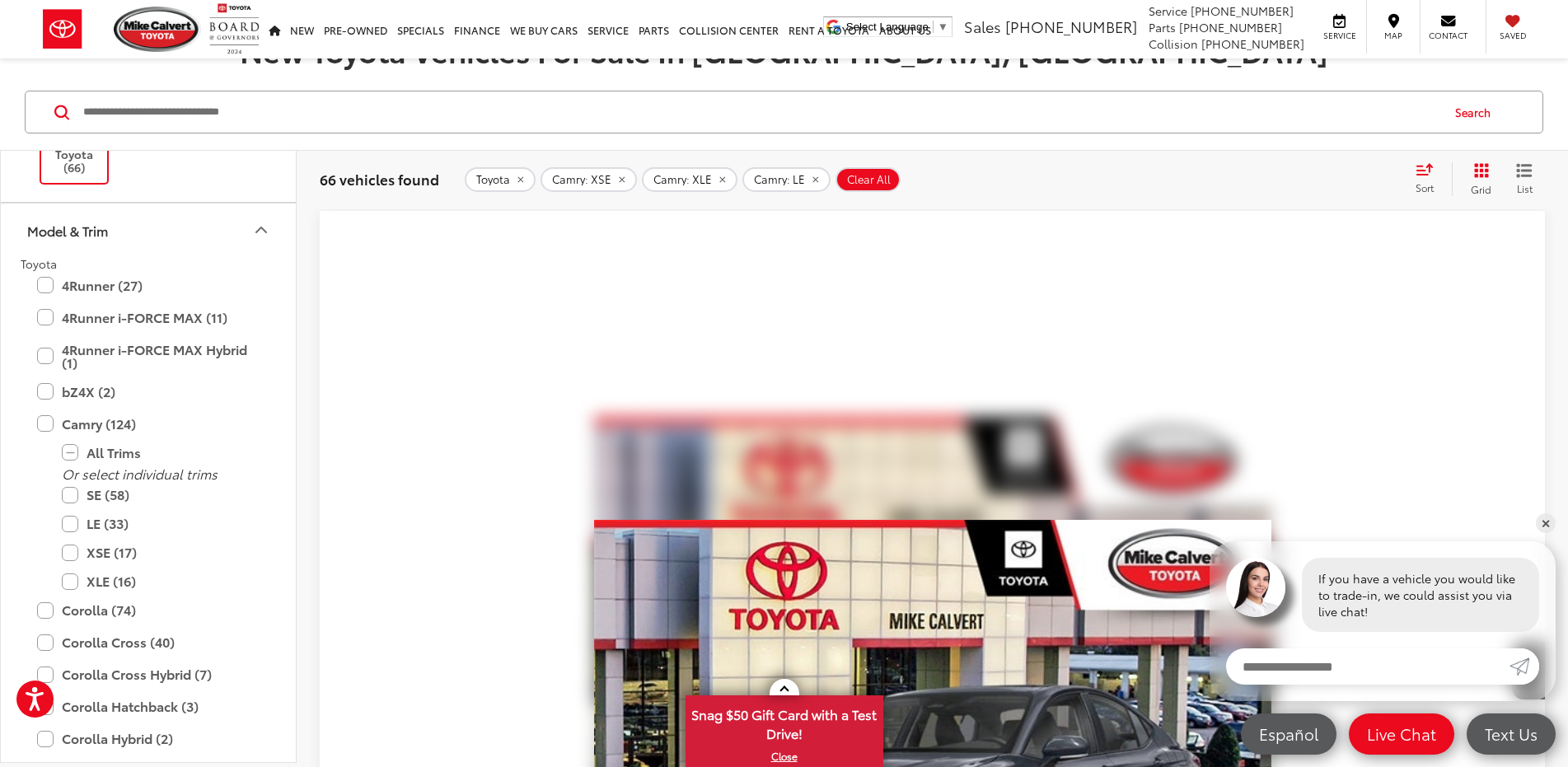
click at [259, 234] on icon "Model & Trim" at bounding box center [262, 230] width 20 height 20
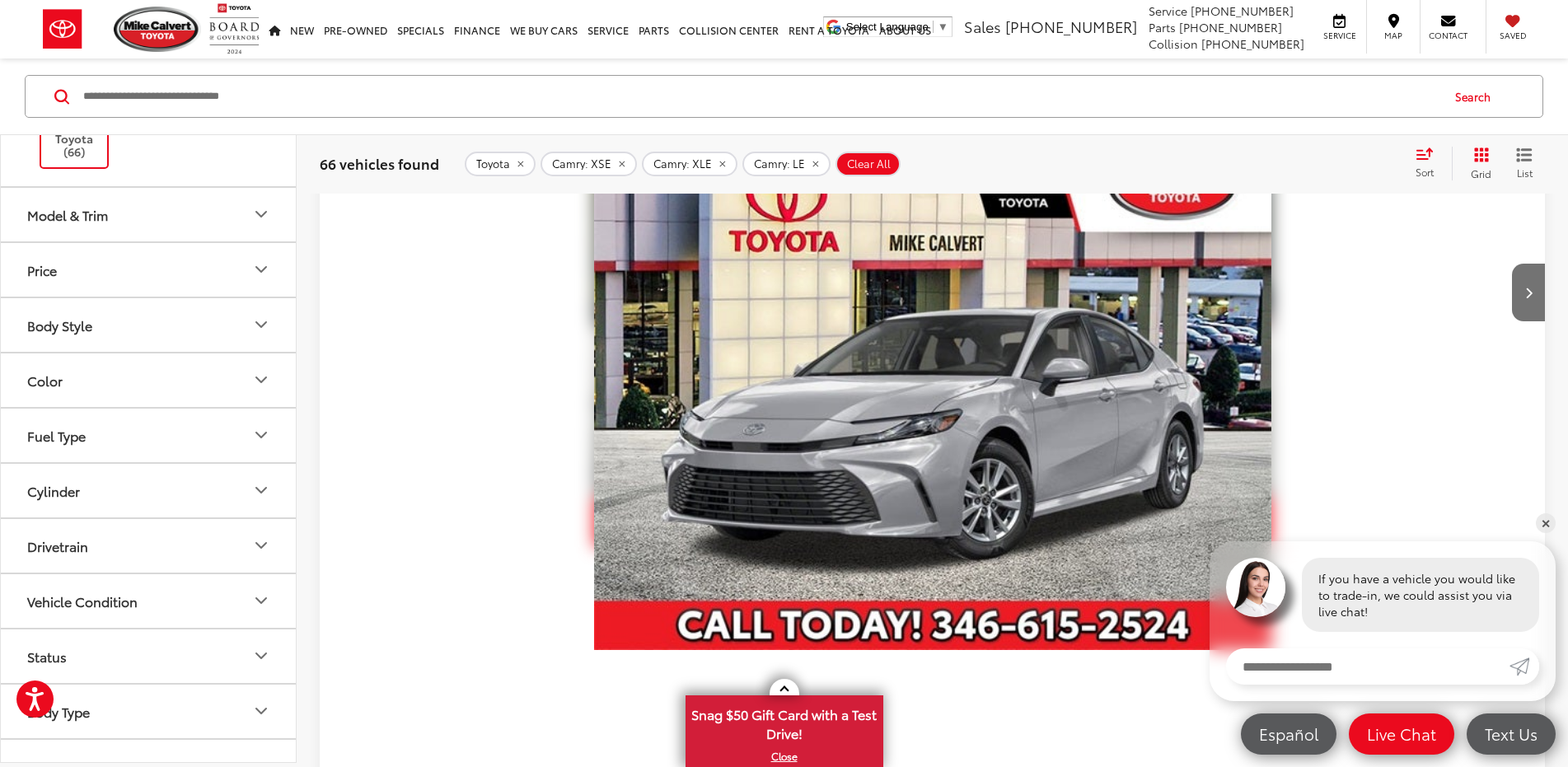
scroll to position [7482, 0]
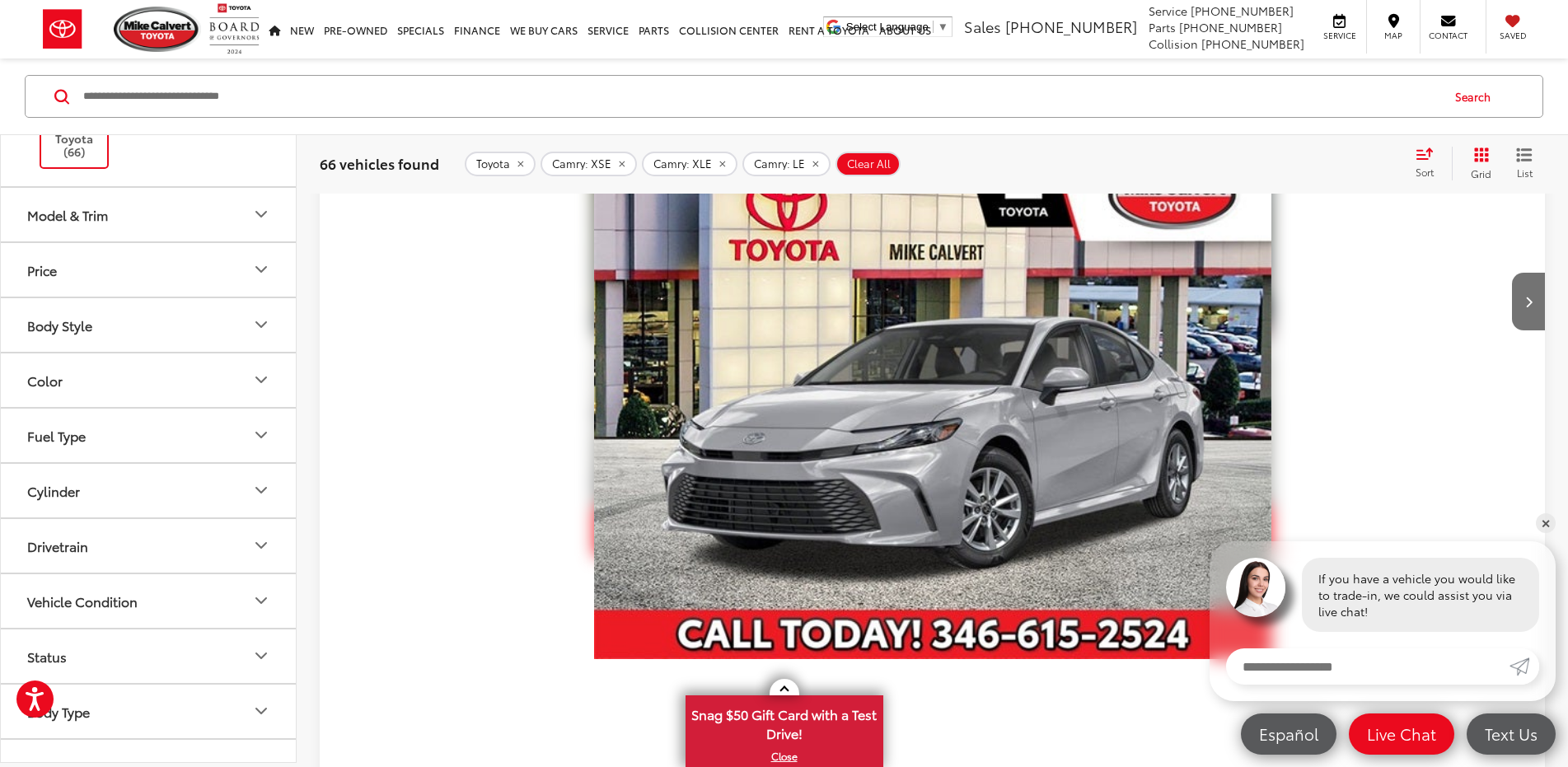
click at [186, 222] on button "Model & Trim" at bounding box center [149, 214] width 297 height 54
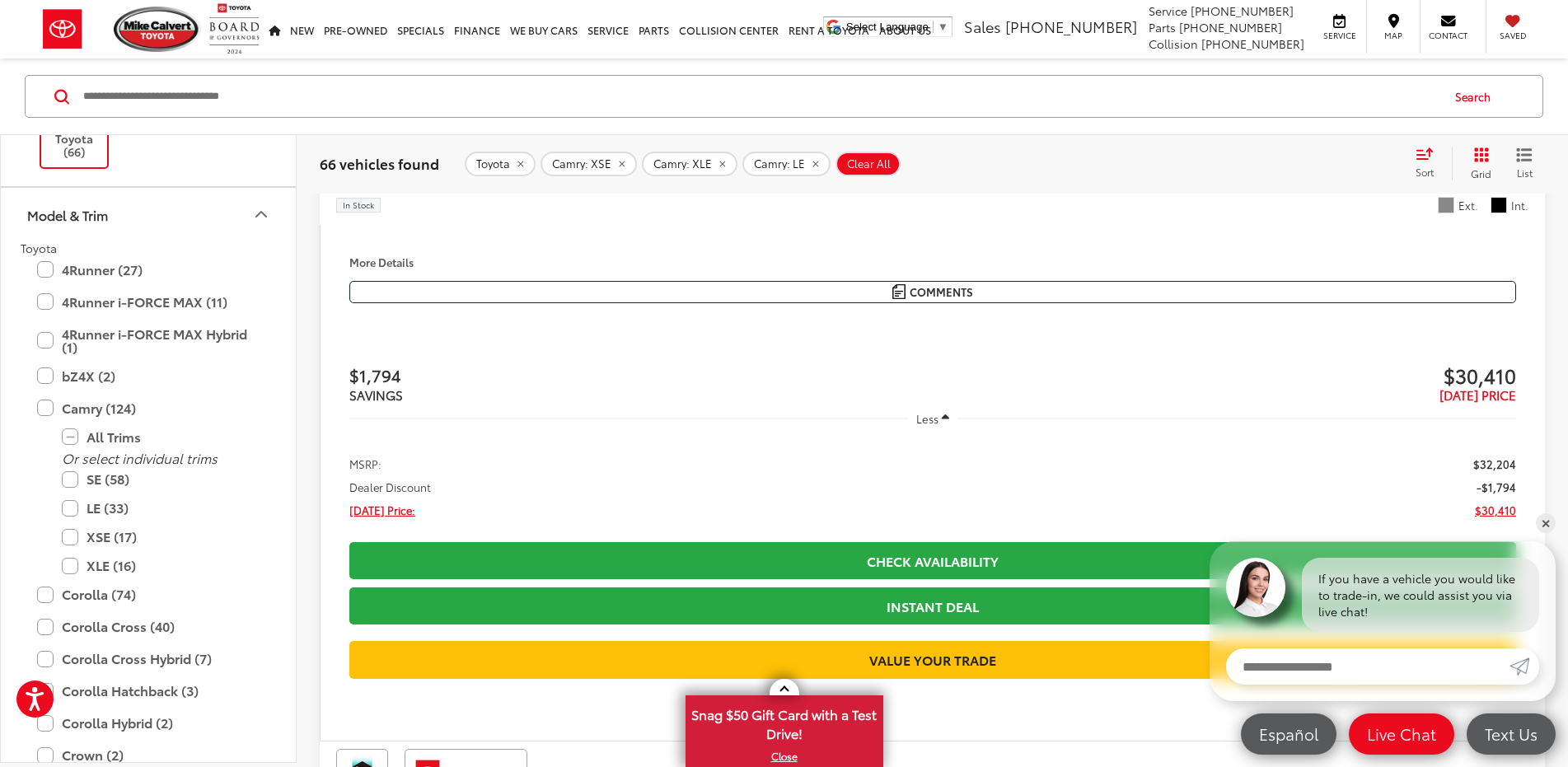
scroll to position [8142, 0]
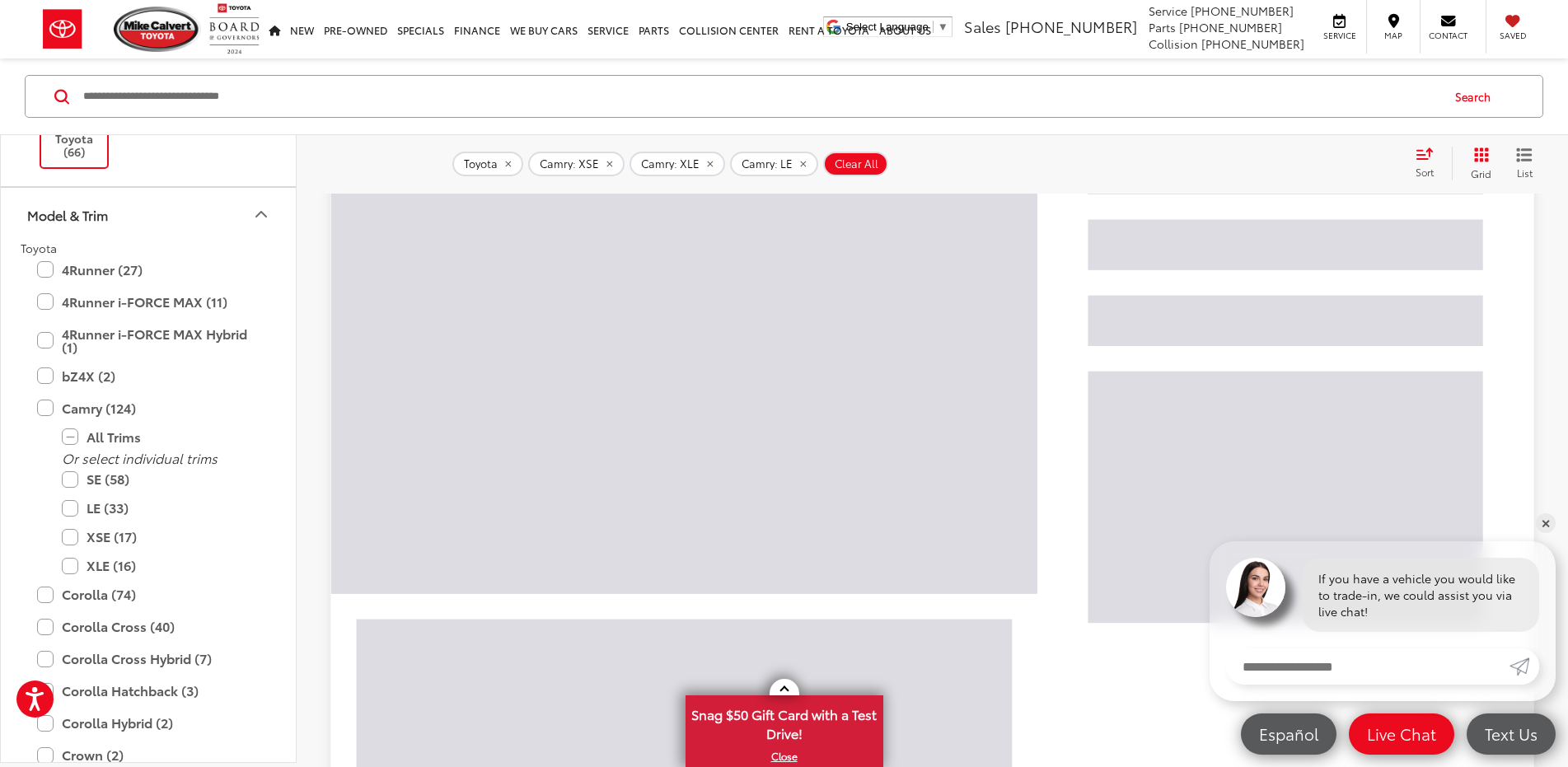
scroll to position [263, 0]
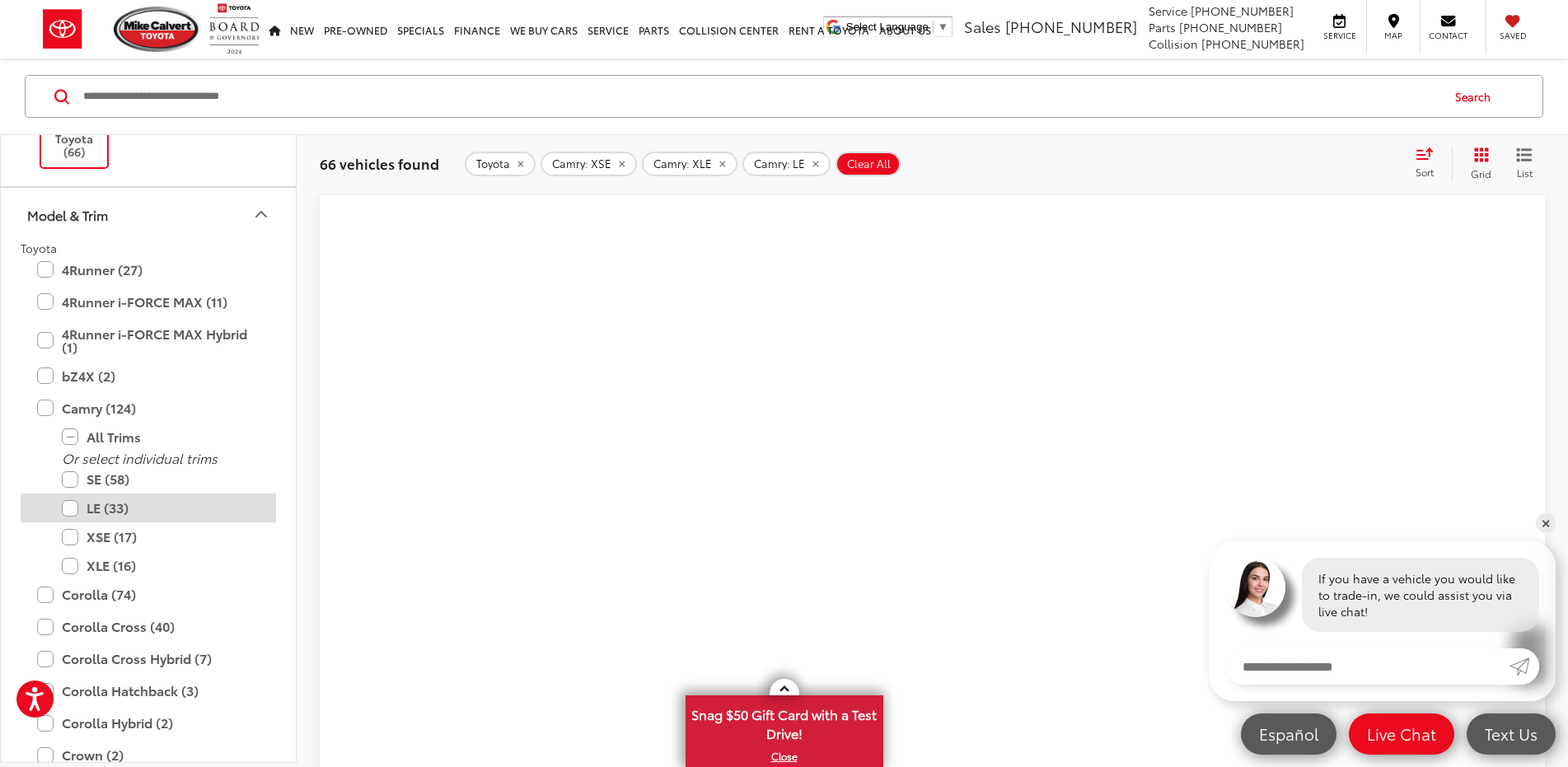
click at [66, 508] on label "LE (33)" at bounding box center [161, 508] width 198 height 29
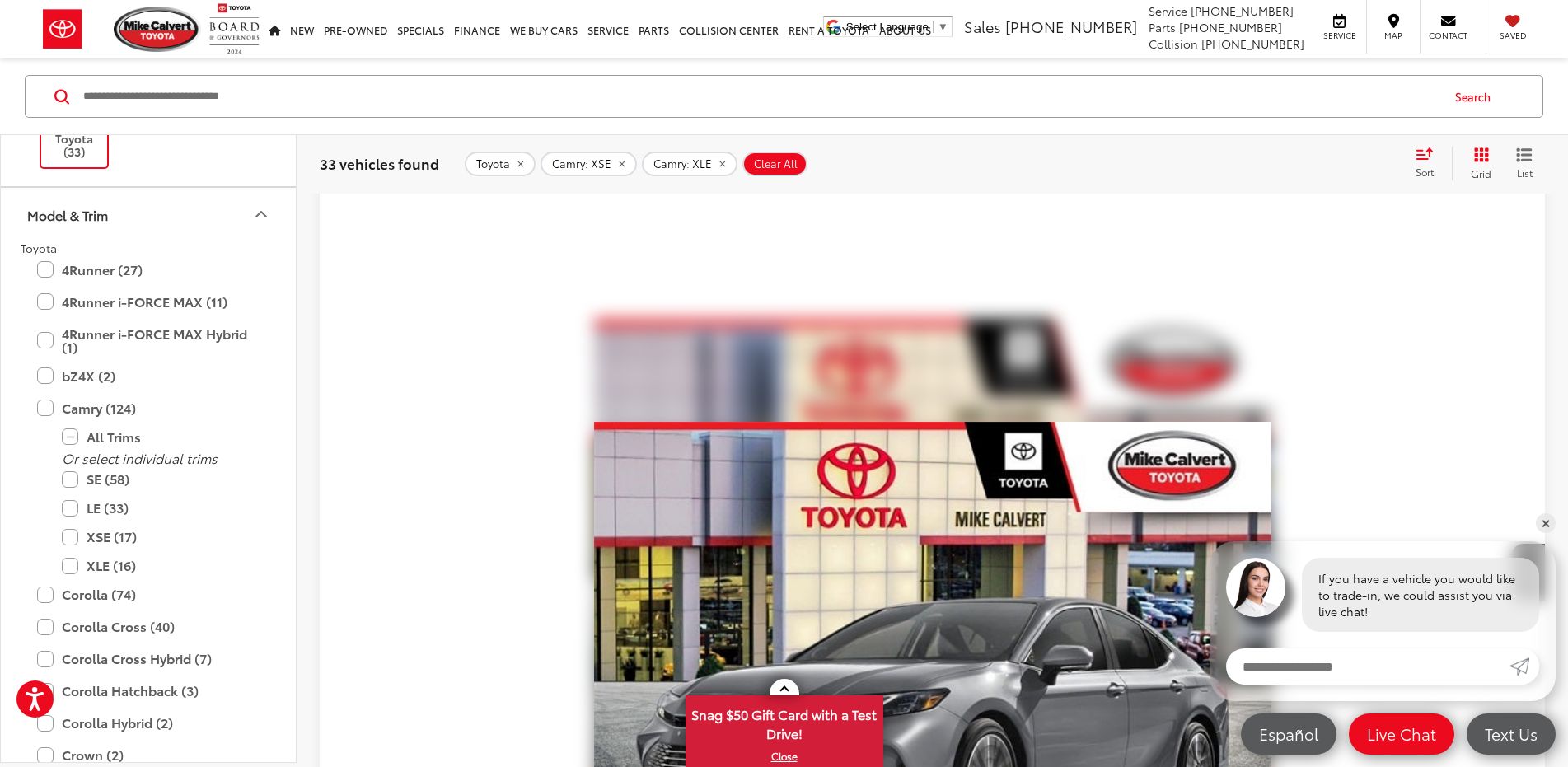
scroll to position [263, 0]
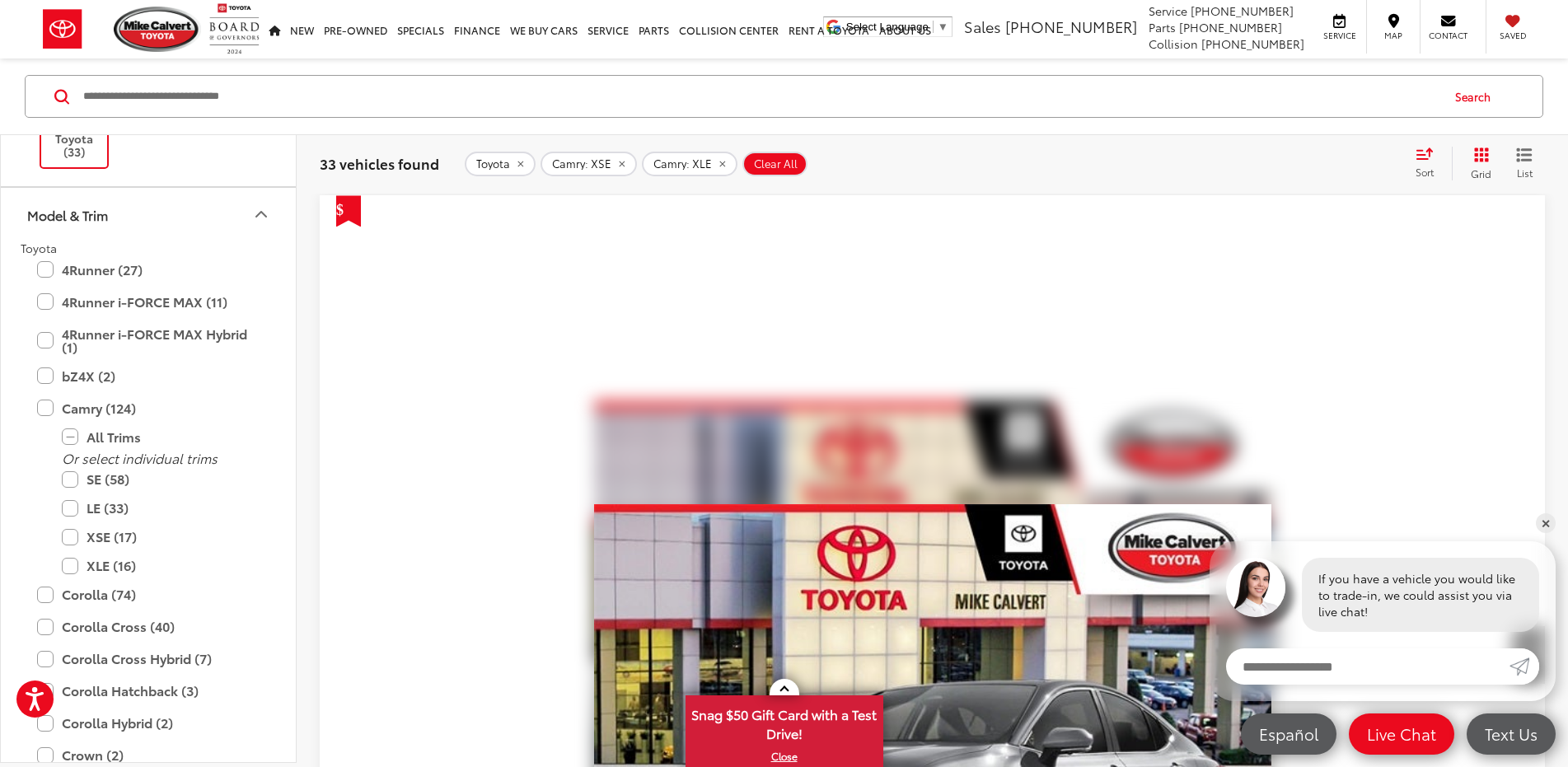
click at [0, 0] on button "More..." at bounding box center [0, 0] width 0 height 0
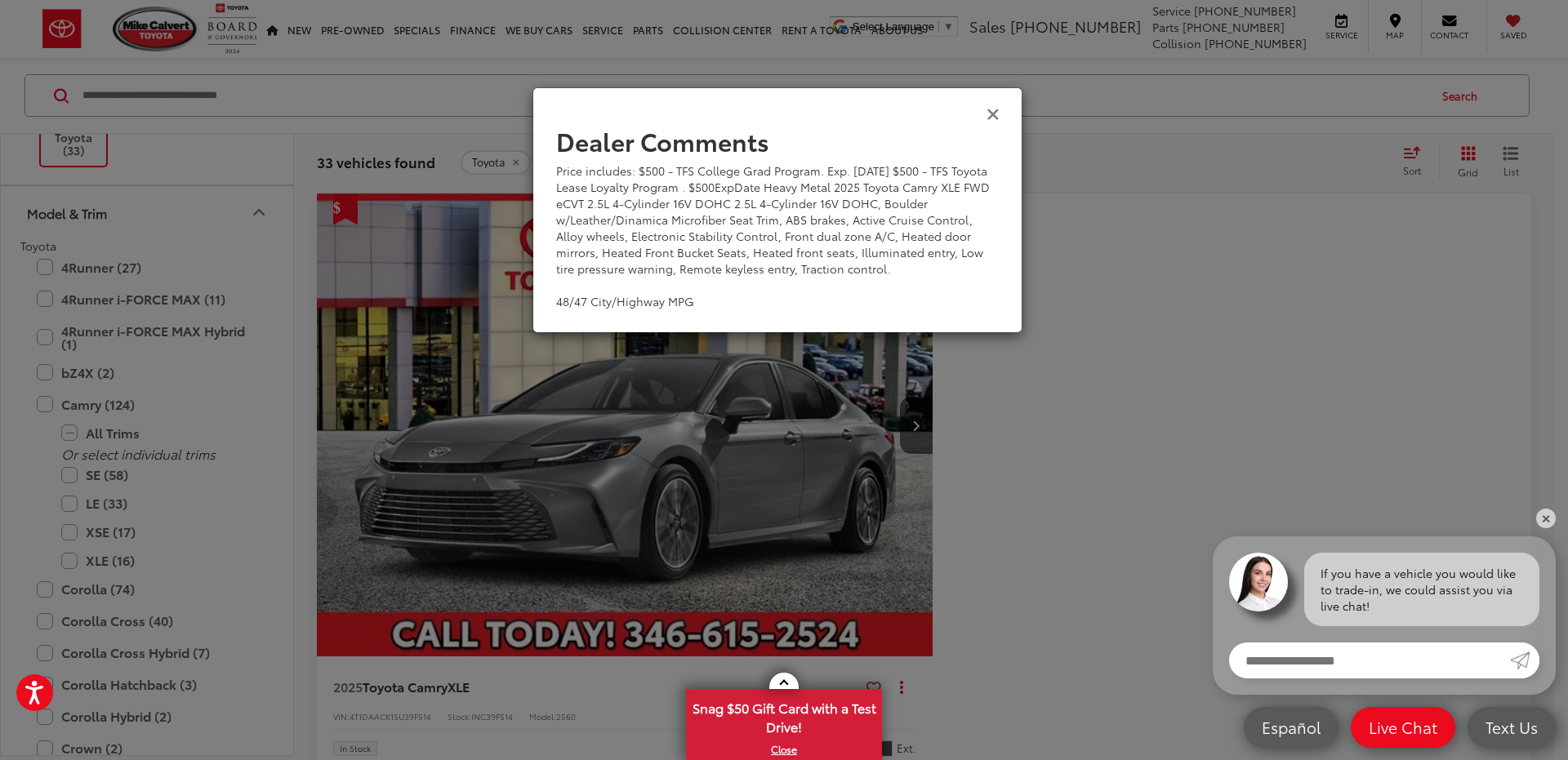
click at [988, 115] on icon "Close" at bounding box center [993, 113] width 14 height 17
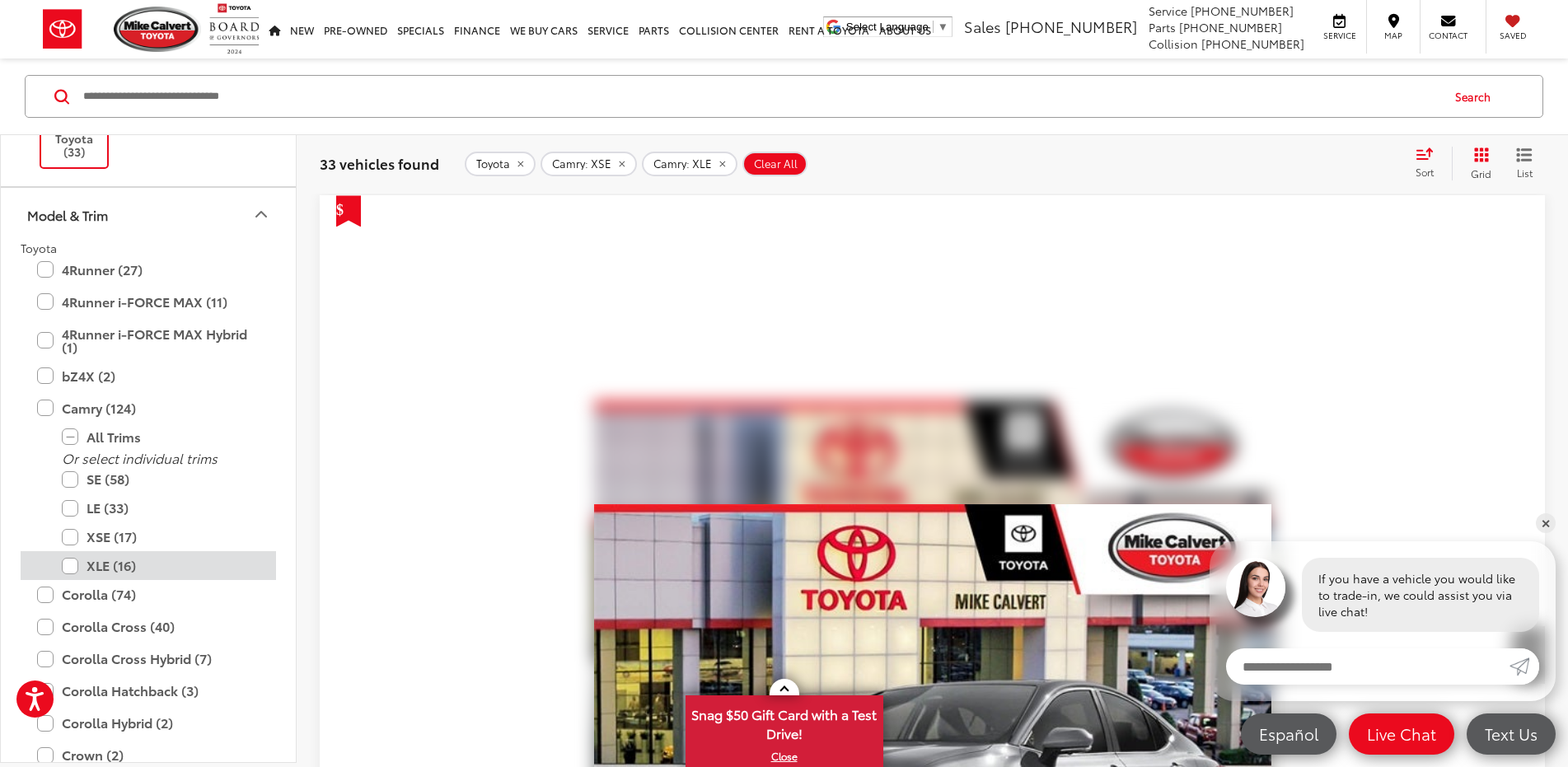
click at [67, 566] on label "XLE (16)" at bounding box center [161, 566] width 198 height 29
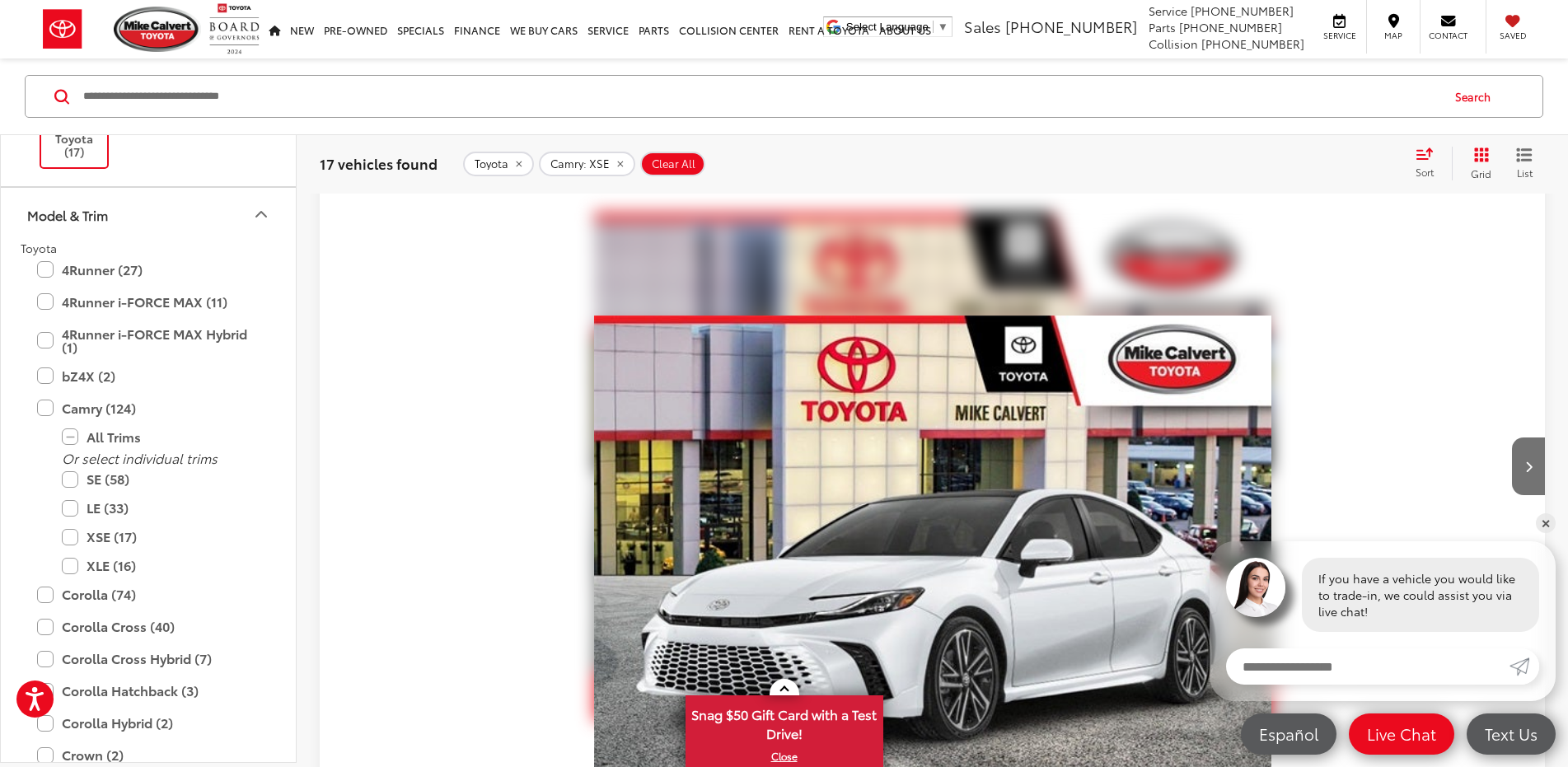
scroll to position [263, 0]
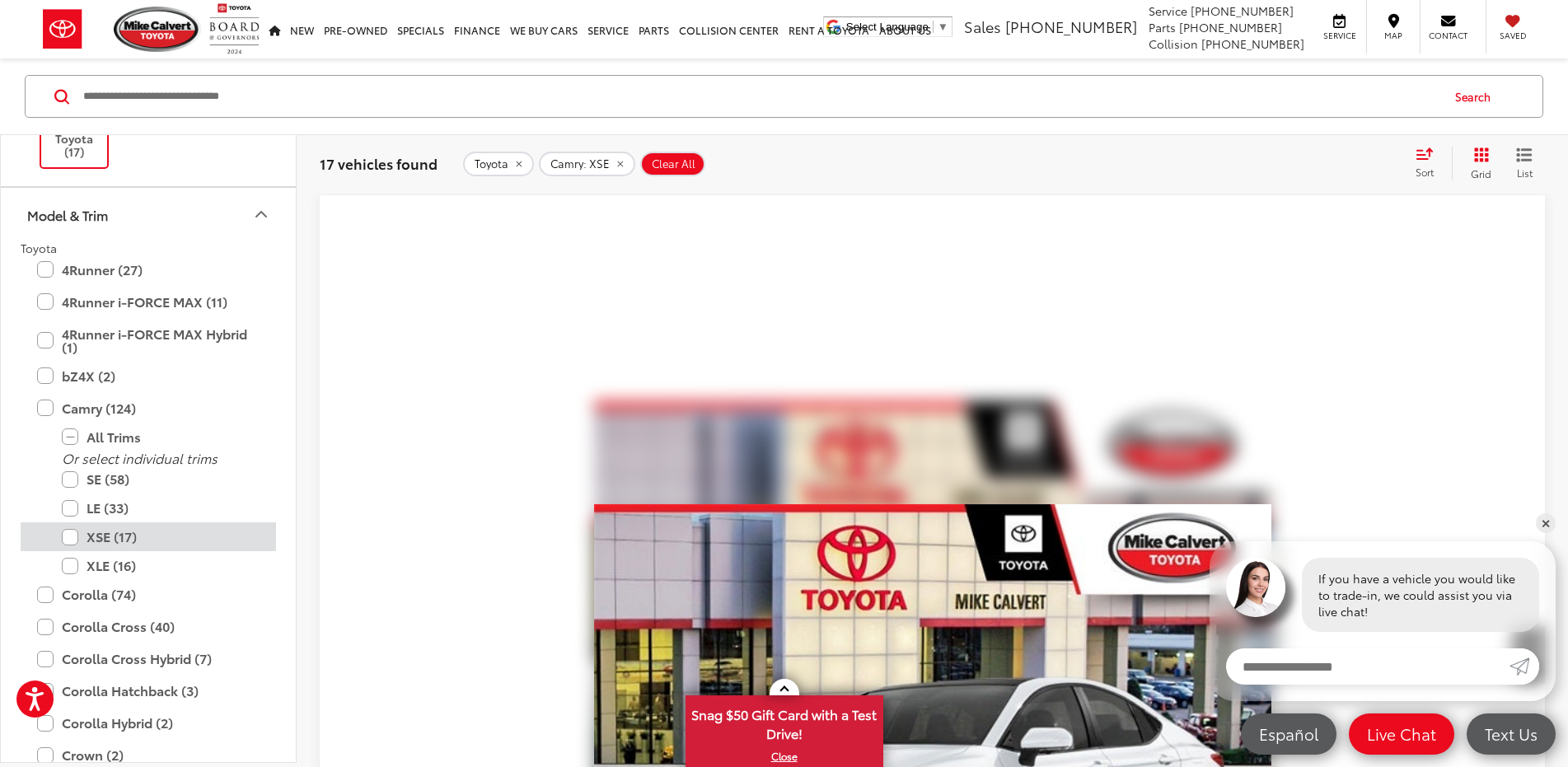
click at [73, 536] on label "XSE (17)" at bounding box center [161, 537] width 198 height 29
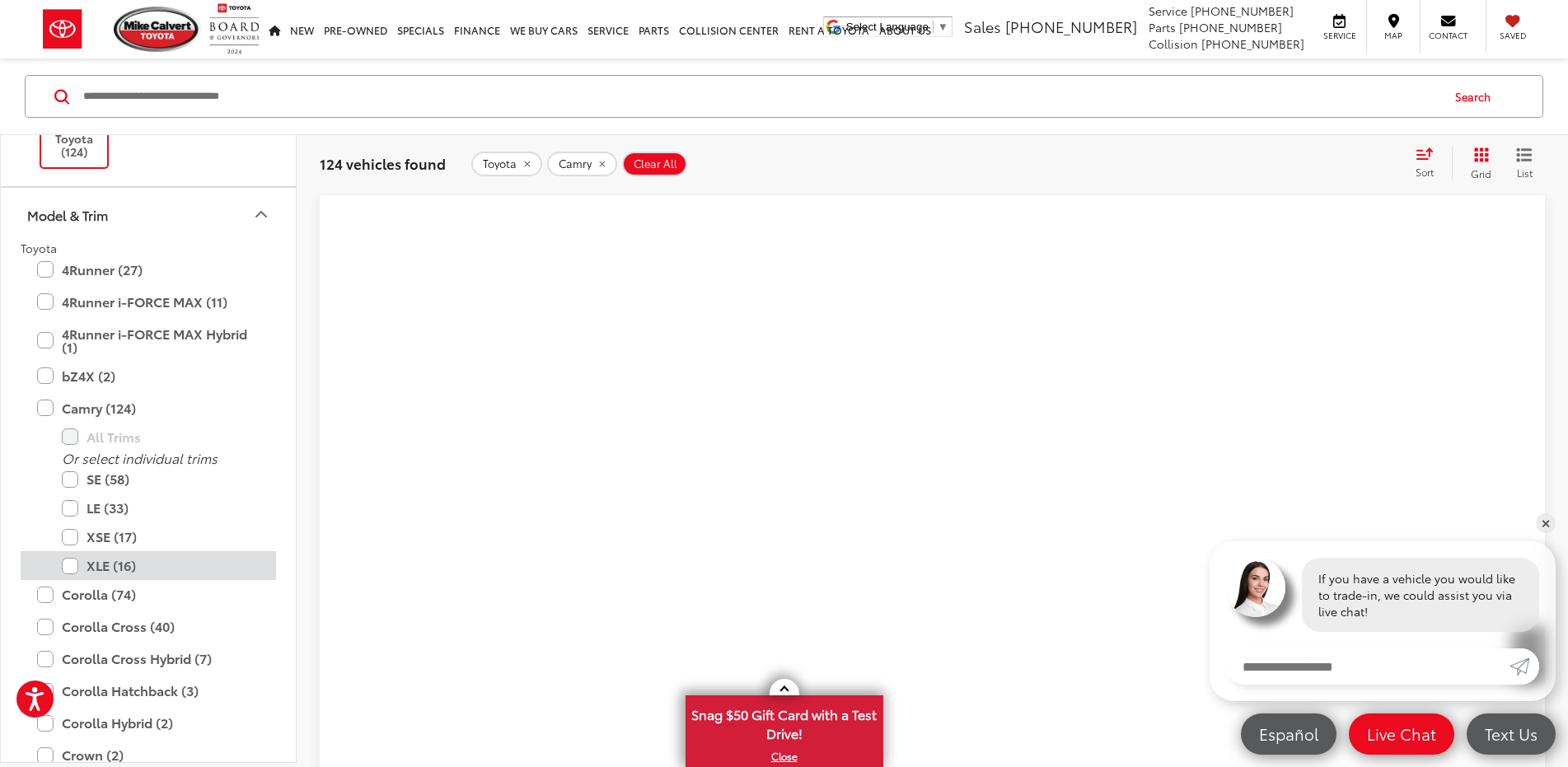
click at [65, 571] on label "XLE (16)" at bounding box center [161, 566] width 198 height 29
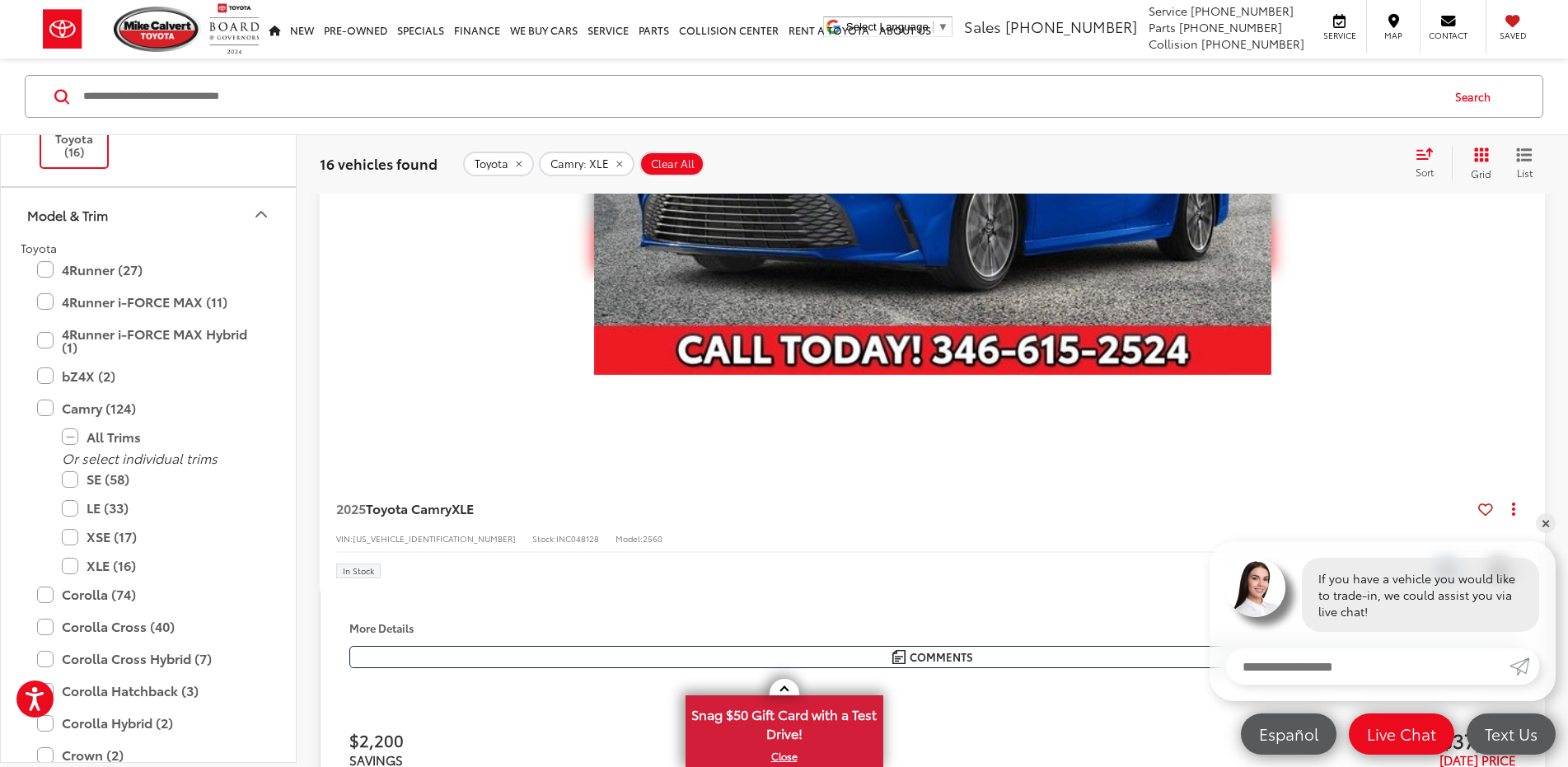
scroll to position [4219, 0]
